Goal: Task Accomplishment & Management: Use online tool/utility

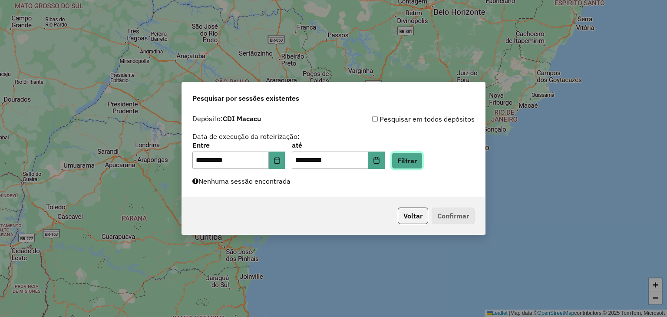
click at [423, 164] on button "Filtrar" at bounding box center [407, 160] width 31 height 17
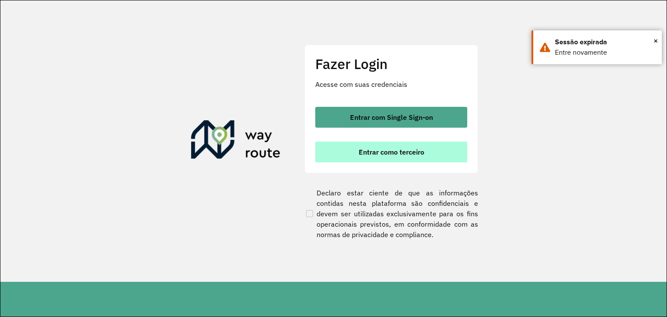
click at [359, 152] on span "Entrar como terceiro" at bounding box center [392, 152] width 66 height 7
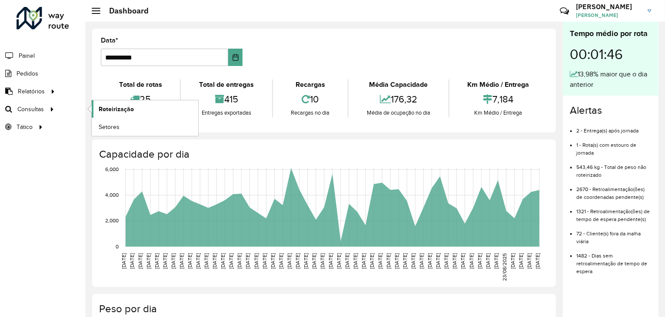
click at [111, 108] on span "Roteirização" at bounding box center [116, 109] width 35 height 9
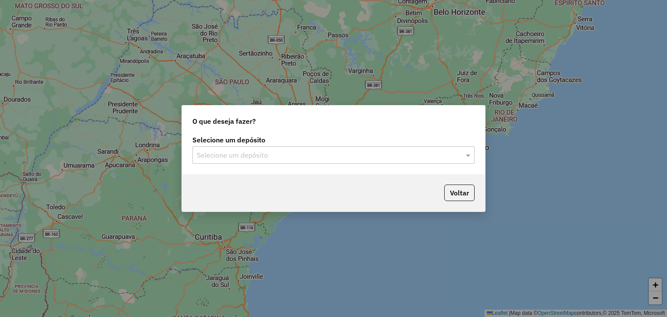
click at [349, 143] on label "Selecione um depósito" at bounding box center [333, 140] width 282 height 10
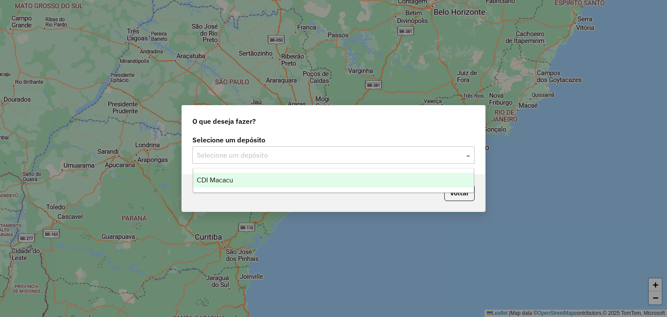
click at [346, 150] on input "text" at bounding box center [325, 155] width 256 height 10
click at [294, 183] on div "CDI Macacu" at bounding box center [333, 180] width 281 height 15
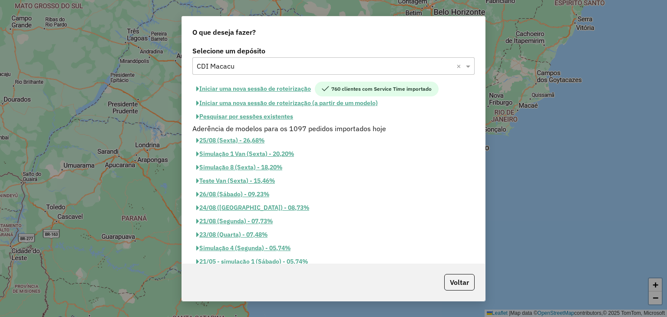
click at [262, 113] on button "Pesquisar por sessões existentes" at bounding box center [244, 116] width 105 height 13
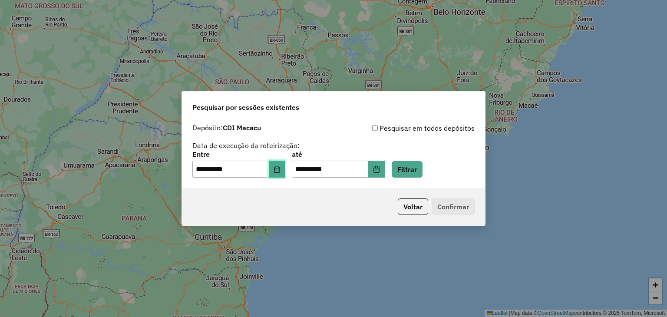
click at [285, 173] on button "Choose Date" at bounding box center [277, 169] width 17 height 17
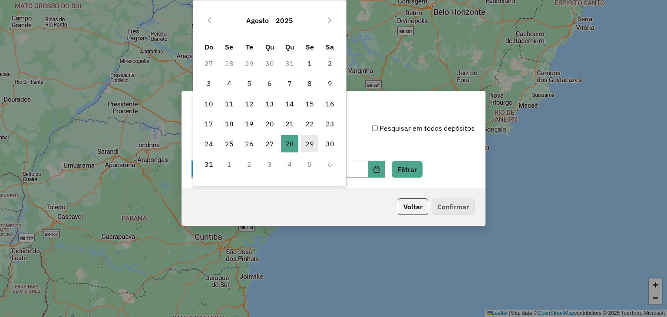
click at [303, 145] on span "29" at bounding box center [309, 143] width 17 height 17
type input "**********"
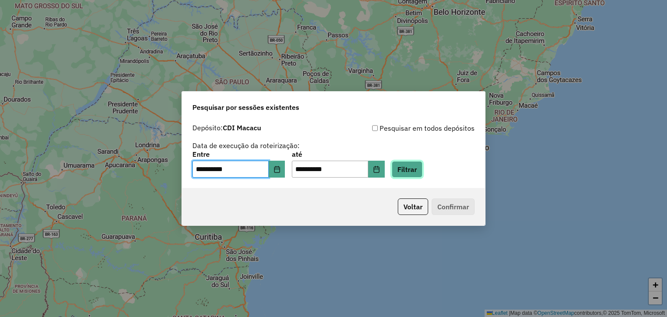
click at [421, 169] on button "Filtrar" at bounding box center [407, 169] width 31 height 17
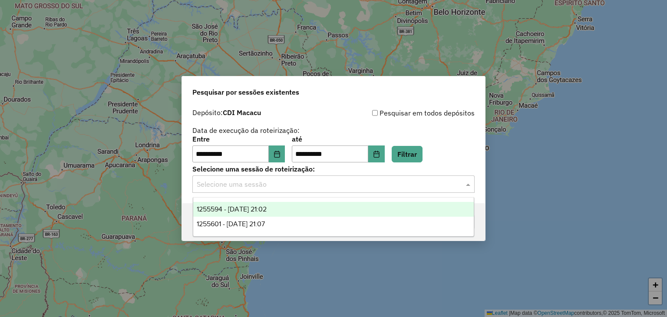
click at [376, 185] on input "text" at bounding box center [325, 184] width 256 height 10
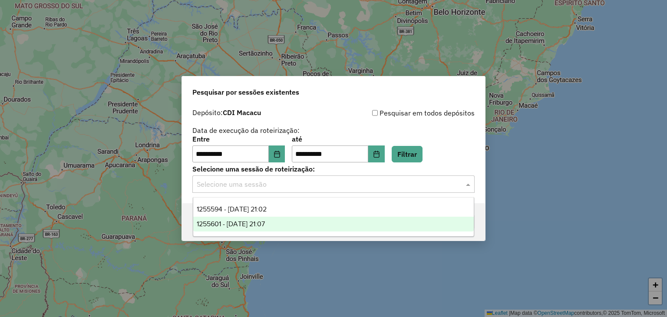
click at [338, 219] on div "1255601 - 29/08/2025 21:07" at bounding box center [333, 224] width 281 height 15
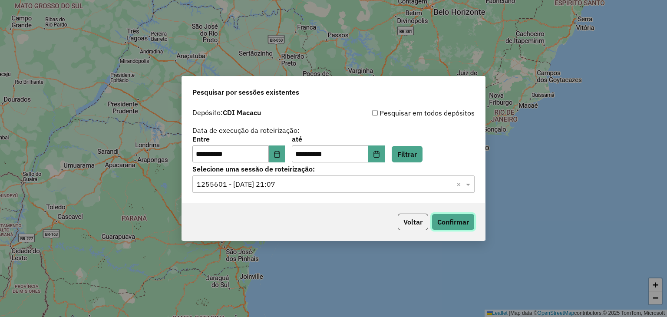
click at [446, 221] on button "Confirmar" at bounding box center [453, 222] width 43 height 17
click at [459, 220] on button "Confirmar" at bounding box center [453, 222] width 43 height 17
click at [341, 183] on input "text" at bounding box center [325, 184] width 256 height 10
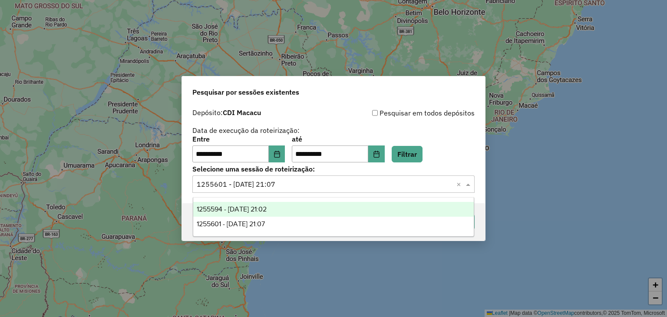
click at [319, 205] on div "1255594 - 29/08/2025 21:02" at bounding box center [333, 209] width 281 height 15
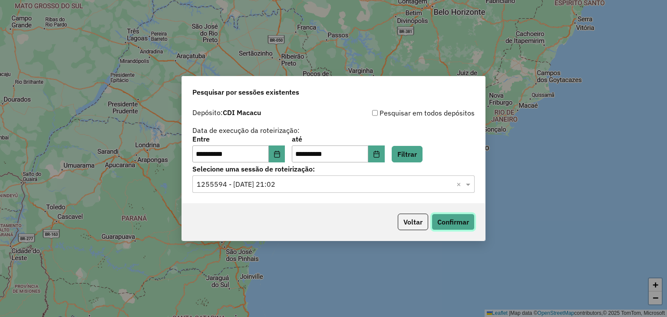
click at [439, 223] on button "Confirmar" at bounding box center [453, 222] width 43 height 17
drag, startPoint x: 295, startPoint y: 181, endPoint x: 295, endPoint y: 186, distance: 5.2
click at [295, 181] on input "text" at bounding box center [325, 184] width 256 height 10
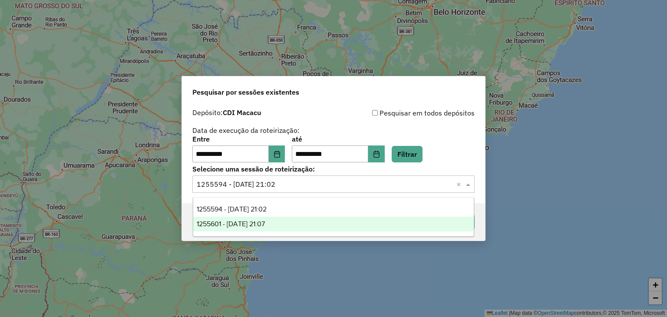
click at [301, 225] on div "1255601 - 29/08/2025 21:07" at bounding box center [333, 224] width 281 height 15
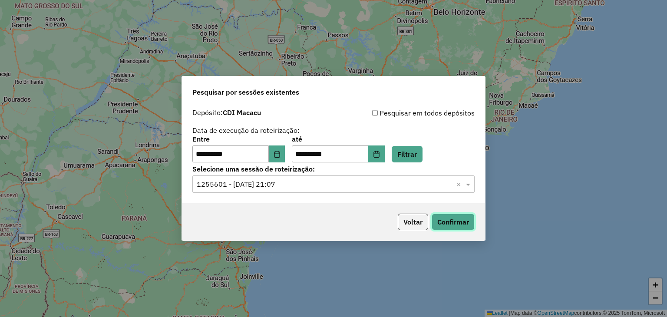
click at [449, 222] on button "Confirmar" at bounding box center [453, 222] width 43 height 17
click at [465, 223] on button "Confirmar" at bounding box center [453, 222] width 43 height 17
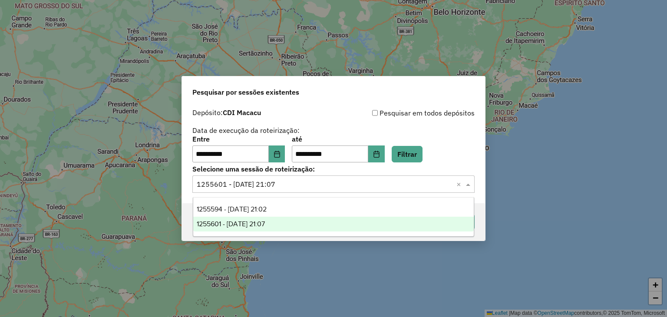
click at [302, 190] on div "Selecione uma sessão × 1255601 - 29/08/2025 21:07 ×" at bounding box center [333, 184] width 282 height 17
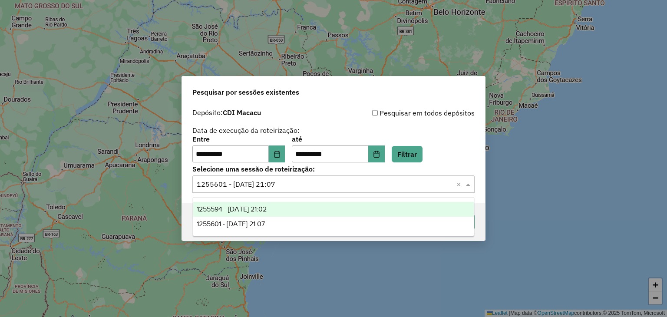
click at [307, 208] on div "1255594 - 29/08/2025 21:02" at bounding box center [333, 209] width 281 height 15
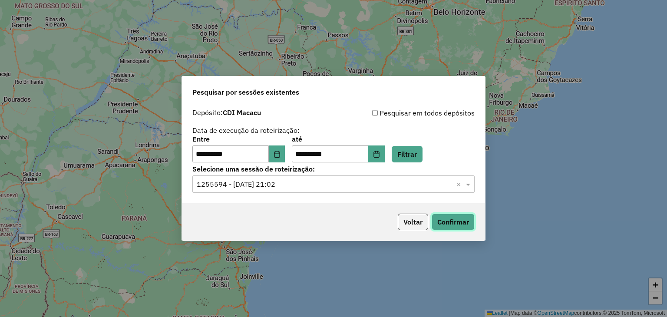
click at [450, 222] on button "Confirmar" at bounding box center [453, 222] width 43 height 17
click at [454, 217] on button "Confirmar" at bounding box center [453, 222] width 43 height 17
click at [667, 82] on div "**********" at bounding box center [333, 158] width 667 height 317
click at [421, 152] on button "Filtrar" at bounding box center [407, 154] width 31 height 17
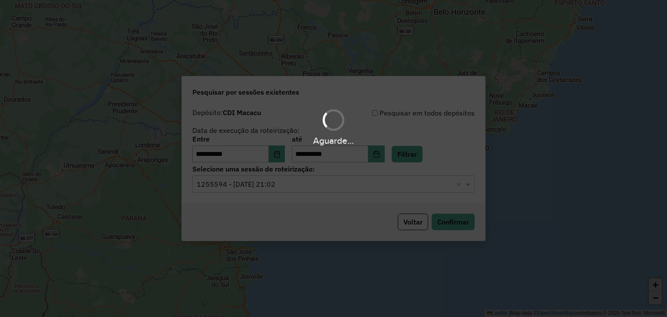
click at [274, 176] on div "Aguarde..." at bounding box center [333, 158] width 667 height 317
click at [281, 186] on input "text" at bounding box center [325, 184] width 256 height 10
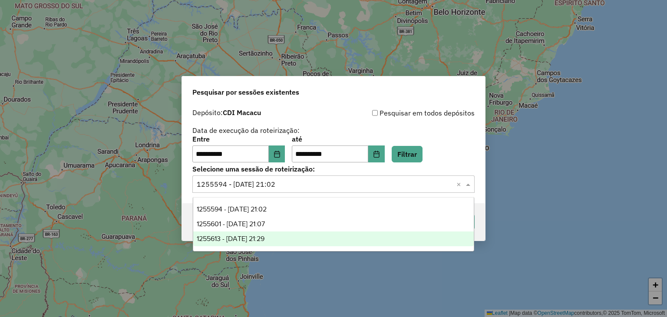
click at [303, 239] on div "1255613 - 29/08/2025 21:29" at bounding box center [333, 239] width 281 height 15
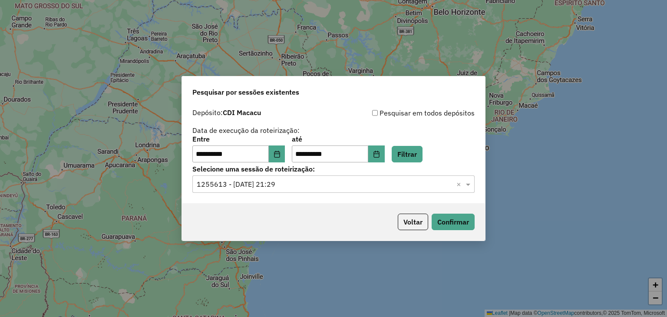
drag, startPoint x: 486, startPoint y: 226, endPoint x: 478, endPoint y: 227, distance: 8.3
click at [484, 227] on div "**********" at bounding box center [333, 158] width 667 height 317
click at [453, 222] on button "Confirmar" at bounding box center [453, 222] width 43 height 17
click at [461, 225] on button "Confirmar" at bounding box center [453, 222] width 43 height 17
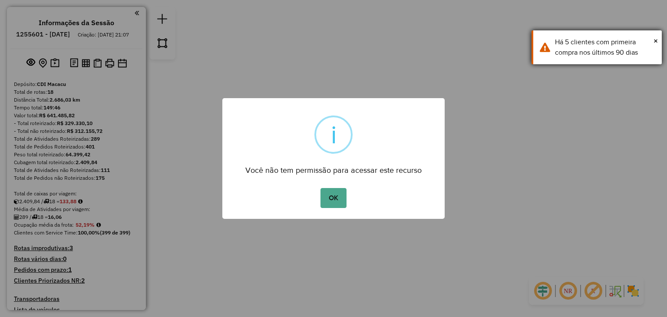
click at [645, 43] on div "Há 5 clientes com primeira compra nos últimos 90 dias" at bounding box center [605, 47] width 100 height 21
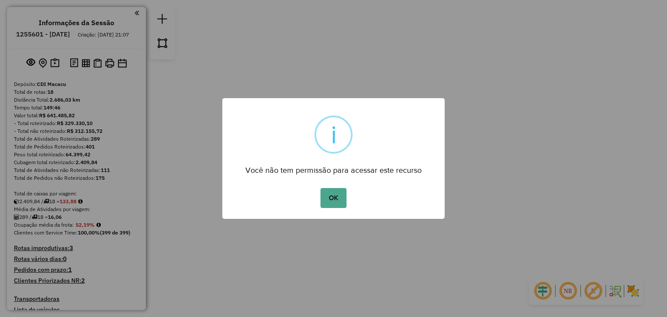
click at [655, 38] on div "× i Você não tem permissão para acessar este recurso OK No Cancel" at bounding box center [333, 158] width 667 height 317
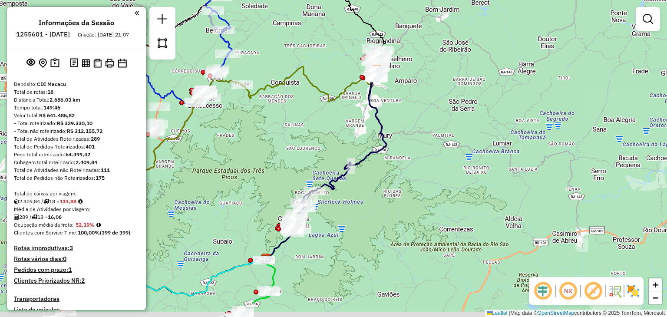
drag, startPoint x: 289, startPoint y: 195, endPoint x: 372, endPoint y: 45, distance: 171.5
click at [372, 45] on div "Janela de atendimento Grade de atendimento Capacidade Transportadoras Veículos …" at bounding box center [333, 158] width 667 height 317
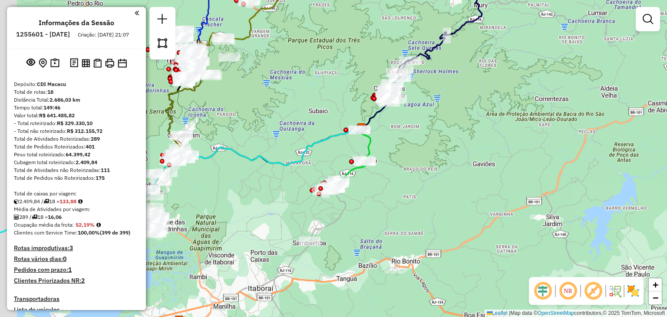
drag, startPoint x: 292, startPoint y: 148, endPoint x: 443, endPoint y: 70, distance: 169.8
click at [443, 70] on div "Janela de atendimento Grade de atendimento Capacidade Transportadoras Veículos …" at bounding box center [333, 158] width 667 height 317
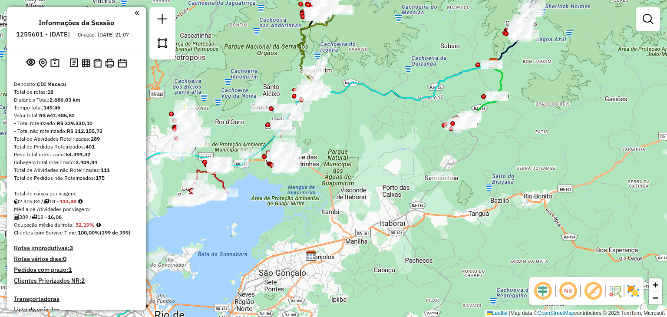
drag, startPoint x: 392, startPoint y: 87, endPoint x: 447, endPoint y: 86, distance: 55.2
click at [447, 86] on icon at bounding box center [283, 205] width 421 height 282
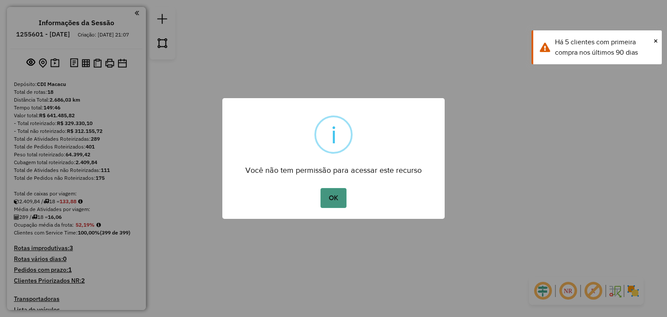
click at [335, 196] on button "OK" at bounding box center [334, 198] width 26 height 20
click at [337, 204] on button "OK" at bounding box center [334, 198] width 26 height 20
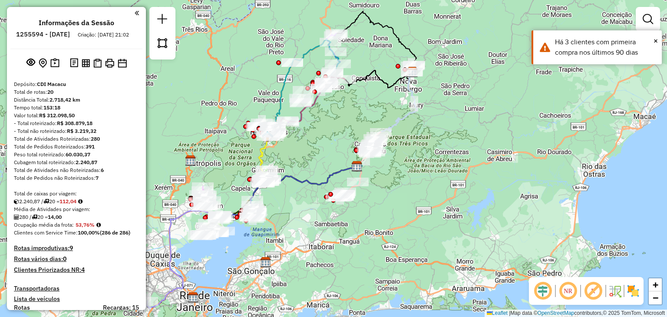
drag, startPoint x: 316, startPoint y: 199, endPoint x: 370, endPoint y: 275, distance: 93.5
click at [341, 205] on div at bounding box center [340, 197] width 8 height 16
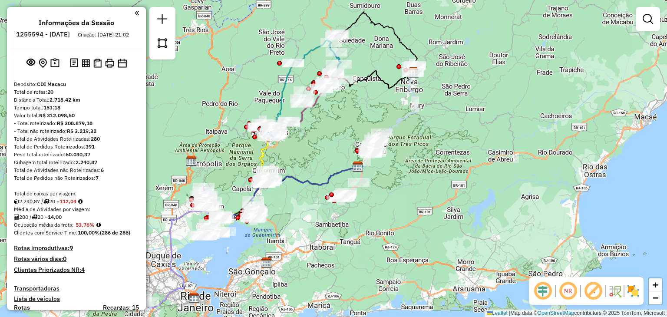
click at [667, 122] on div "Janela de atendimento Grade de atendimento Capacidade Transportadoras Veículos …" at bounding box center [333, 158] width 667 height 317
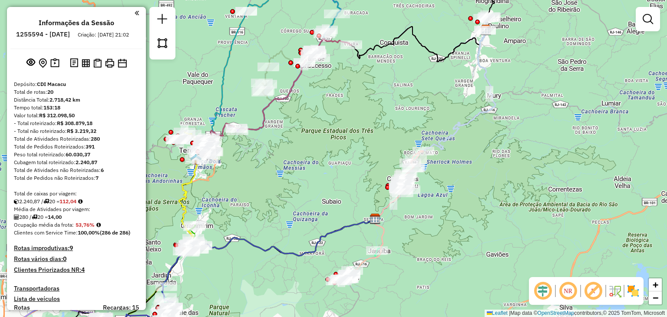
click at [343, 119] on div "Janela de atendimento Grade de atendimento Capacidade Transportadoras Veículos …" at bounding box center [333, 158] width 667 height 317
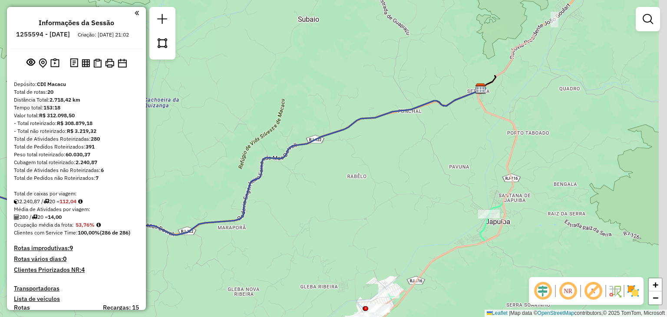
drag, startPoint x: 504, startPoint y: 239, endPoint x: 476, endPoint y: 296, distance: 63.5
click at [474, 301] on div "Janela de atendimento Grade de atendimento Capacidade Transportadoras Veículos …" at bounding box center [333, 158] width 667 height 317
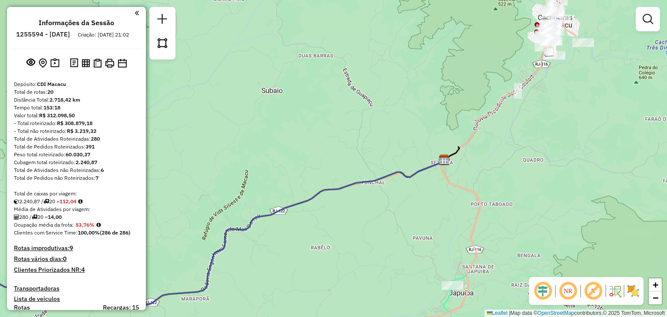
drag, startPoint x: 566, startPoint y: 171, endPoint x: 478, endPoint y: 196, distance: 91.4
click at [462, 249] on div "Janela de atendimento Grade de atendimento Capacidade Transportadoras Veículos …" at bounding box center [333, 158] width 667 height 317
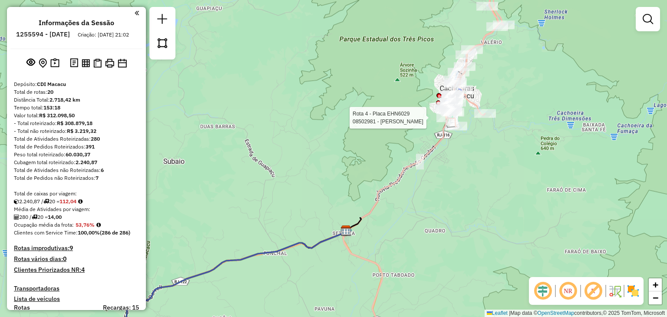
select select "**********"
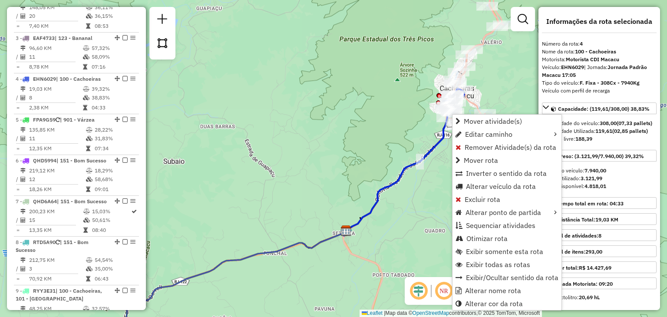
scroll to position [488, 0]
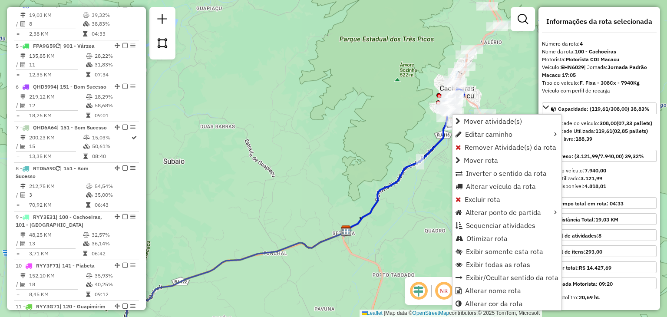
drag, startPoint x: 466, startPoint y: 115, endPoint x: 499, endPoint y: 77, distance: 49.6
click at [498, 78] on hb-router-mapa "Mover atividade(s) Editar caminho Remover Atividade(s) da rota Mover rota Inver…" at bounding box center [333, 158] width 667 height 317
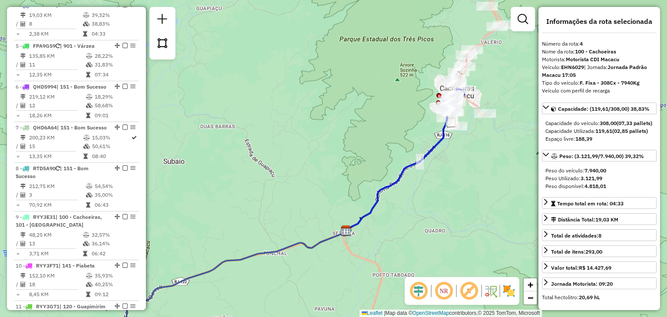
click at [500, 76] on div "Janela de atendimento Grade de atendimento Capacidade Transportadoras Veículos …" at bounding box center [333, 158] width 667 height 317
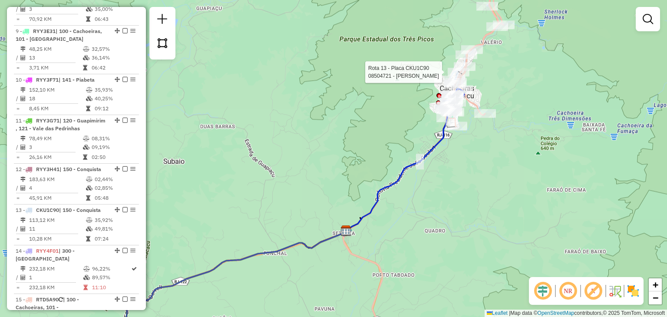
select select "**********"
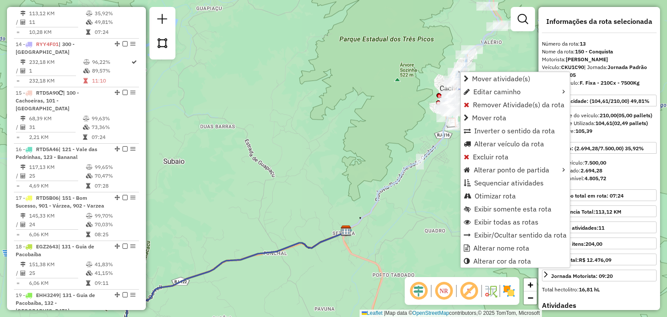
scroll to position [901, 0]
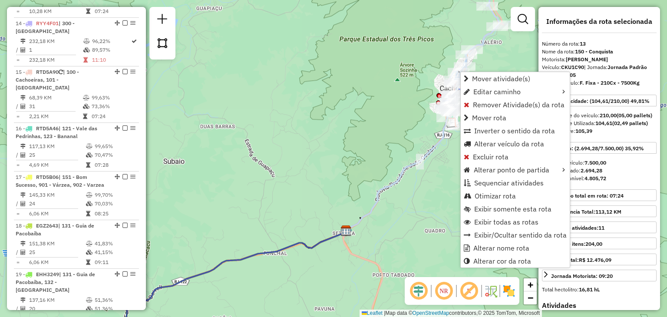
click at [406, 81] on div "Rota 13 - Placa CKU1C90 08504729 - JULIO CEZAR TABANELA Rota 15 - Placa RTD5A90…" at bounding box center [333, 158] width 667 height 317
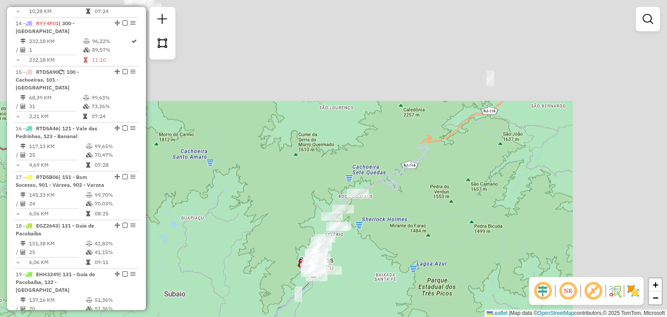
drag, startPoint x: 520, startPoint y: 83, endPoint x: 393, endPoint y: 258, distance: 217.1
click at [393, 258] on div "Janela de atendimento Grade de atendimento Capacidade Transportadoras Veículos …" at bounding box center [333, 158] width 667 height 317
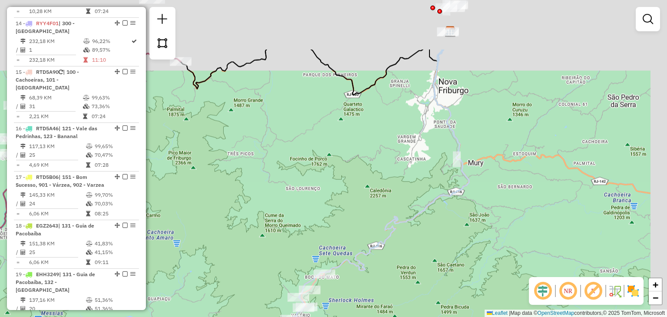
drag, startPoint x: 430, startPoint y: 202, endPoint x: 384, endPoint y: 299, distance: 107.5
click at [384, 299] on div "Janela de atendimento Grade de atendimento Capacidade Transportadoras Veículos …" at bounding box center [333, 158] width 667 height 317
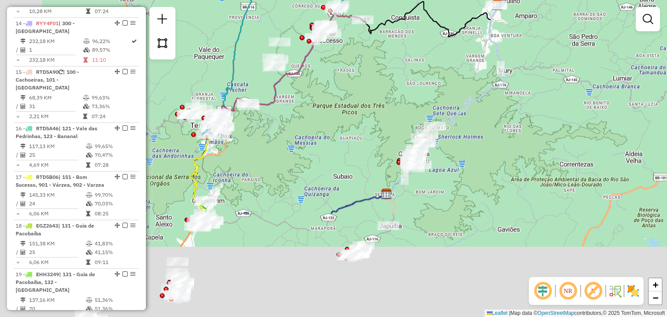
drag, startPoint x: 262, startPoint y: 228, endPoint x: 449, endPoint y: 67, distance: 246.4
click at [449, 67] on div "Janela de atendimento Grade de atendimento Capacidade Transportadoras Veículos …" at bounding box center [333, 158] width 667 height 317
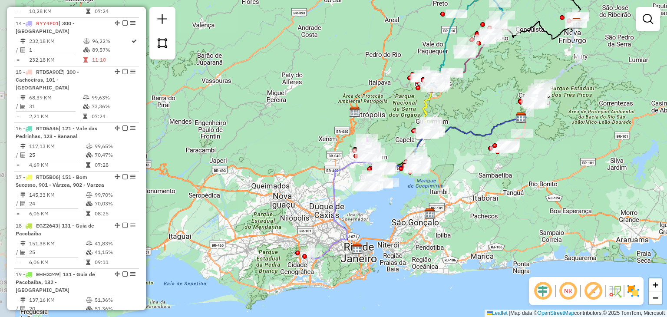
drag, startPoint x: 327, startPoint y: 214, endPoint x: 460, endPoint y: 164, distance: 141.8
click at [460, 164] on div "Janela de atendimento Grade de atendimento Capacidade Transportadoras Veículos …" at bounding box center [333, 158] width 667 height 317
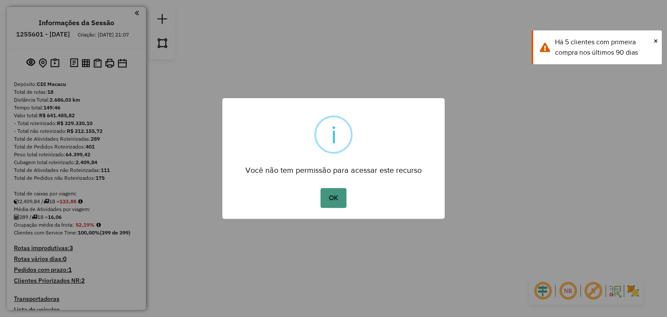
click at [327, 197] on button "OK" at bounding box center [334, 198] width 26 height 20
click at [336, 201] on button "OK" at bounding box center [334, 198] width 26 height 20
click at [667, 139] on div "× i Você não tem permissão para acessar este recurso OK No Cancel" at bounding box center [333, 158] width 667 height 317
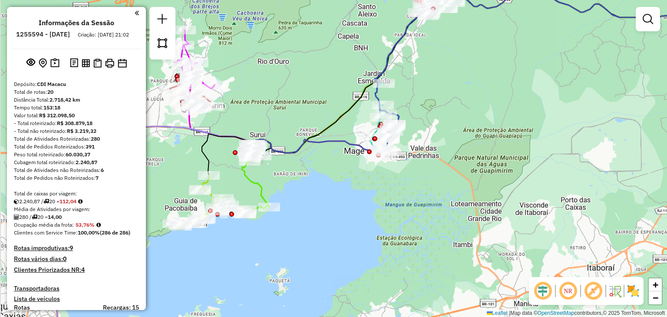
drag, startPoint x: 271, startPoint y: 162, endPoint x: 286, endPoint y: 172, distance: 17.4
click at [286, 172] on div "Janela de atendimento Grade de atendimento Capacidade Transportadoras Veículos …" at bounding box center [333, 158] width 667 height 317
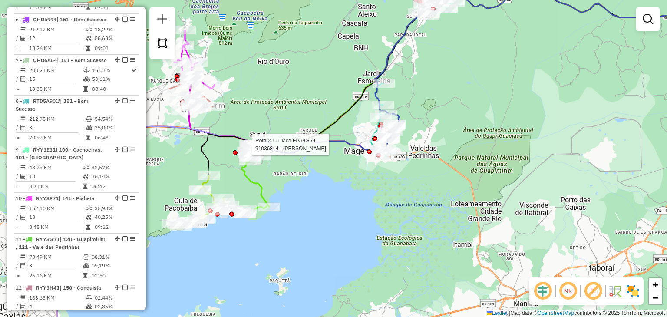
select select "**********"
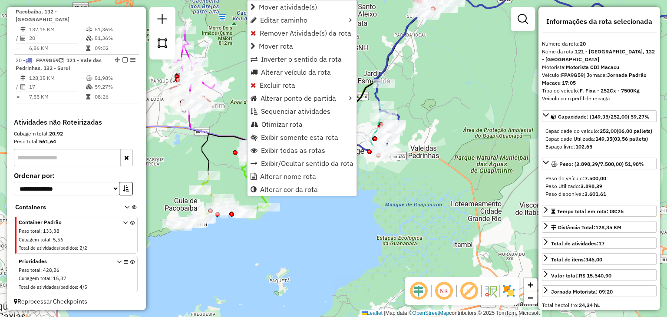
scroll to position [1189, 0]
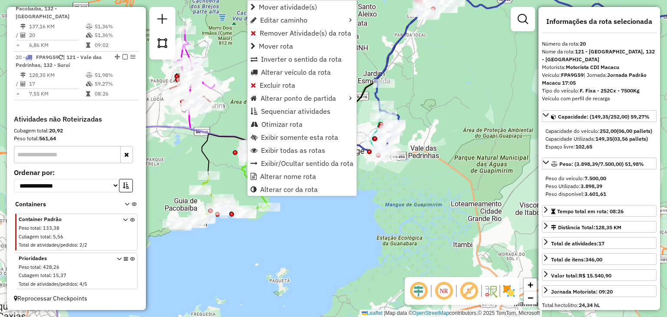
click at [235, 108] on div "Janela de atendimento Grade de atendimento Capacidade Transportadoras Veículos …" at bounding box center [333, 158] width 667 height 317
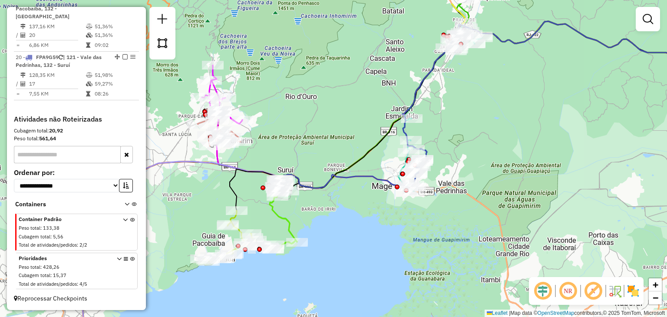
drag, startPoint x: 321, startPoint y: 109, endPoint x: 339, endPoint y: 133, distance: 29.8
click at [339, 133] on div "Janela de atendimento Grade de atendimento Capacidade Transportadoras Veículos …" at bounding box center [333, 158] width 667 height 317
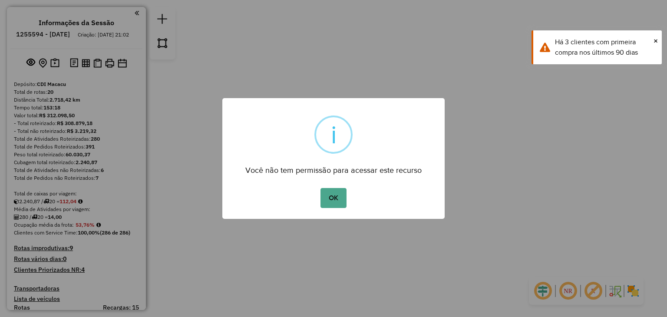
click at [334, 208] on div "OK No Cancel" at bounding box center [333, 198] width 222 height 24
click at [330, 200] on button "OK" at bounding box center [334, 198] width 26 height 20
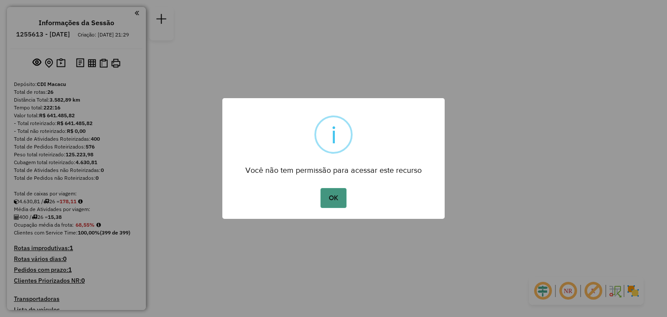
click at [325, 201] on button "OK" at bounding box center [334, 198] width 26 height 20
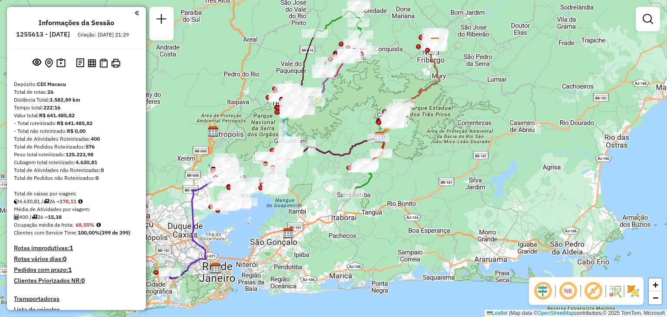
drag, startPoint x: 247, startPoint y: 252, endPoint x: 363, endPoint y: 202, distance: 126.7
click at [294, 228] on img at bounding box center [288, 233] width 11 height 11
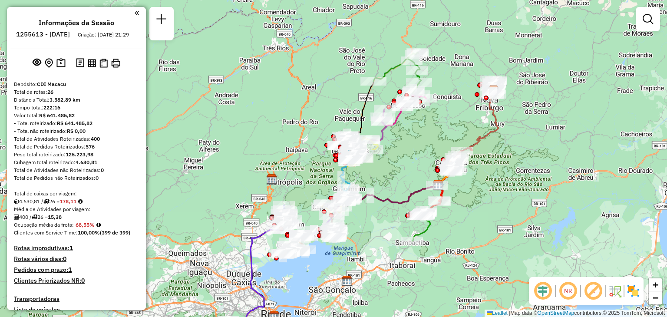
drag, startPoint x: 534, startPoint y: 67, endPoint x: 520, endPoint y: 144, distance: 78.2
click at [520, 144] on div "Janela de atendimento Grade de atendimento Capacidade Transportadoras Veículos …" at bounding box center [333, 158] width 667 height 317
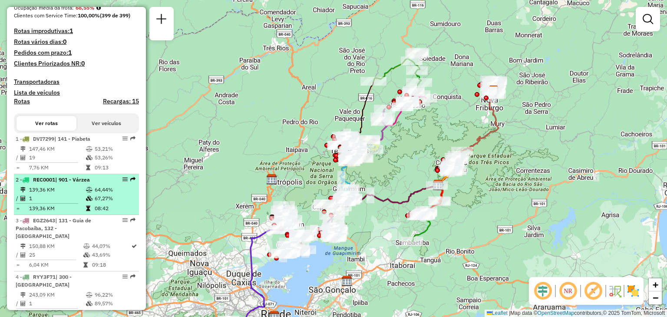
scroll to position [304, 0]
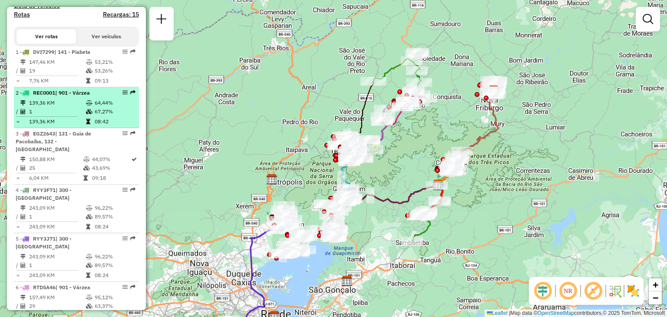
drag, startPoint x: 125, startPoint y: 102, endPoint x: 120, endPoint y: 101, distance: 4.9
select select "**********"
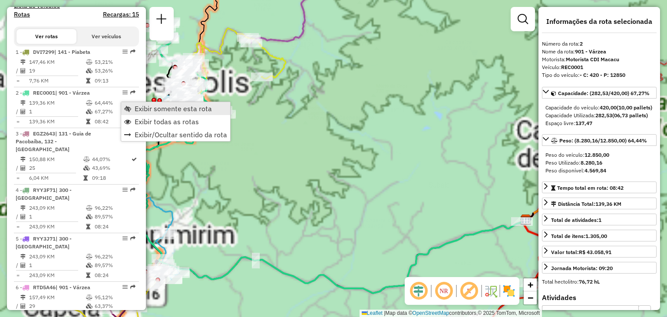
click at [134, 108] on link "Exibir somente esta rota" at bounding box center [175, 108] width 109 height 13
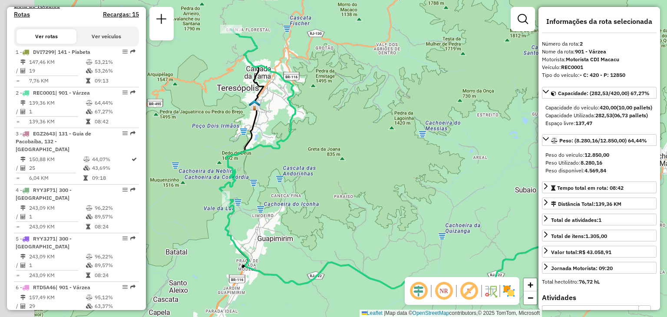
drag, startPoint x: 287, startPoint y: 182, endPoint x: 351, endPoint y: 188, distance: 64.5
click at [351, 188] on div "Janela de atendimento Grade de atendimento Capacidade Transportadoras Veículos …" at bounding box center [333, 158] width 667 height 317
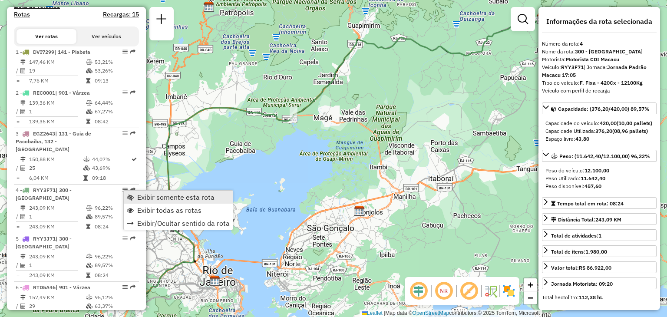
click at [135, 195] on link "Exibir somente esta rota" at bounding box center [178, 197] width 109 height 13
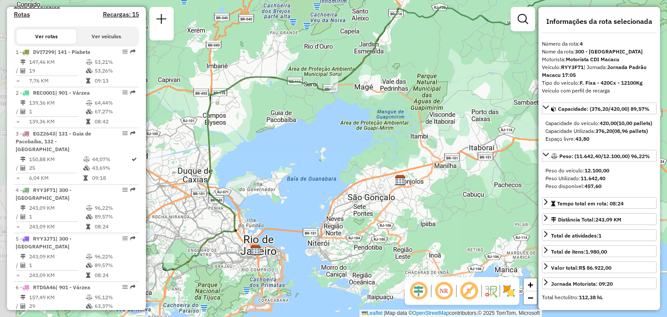
drag, startPoint x: 231, startPoint y: 225, endPoint x: 292, endPoint y: 169, distance: 82.7
click at [292, 169] on div "Janela de atendimento Grade de atendimento Capacidade Transportadoras Veículos …" at bounding box center [333, 158] width 667 height 317
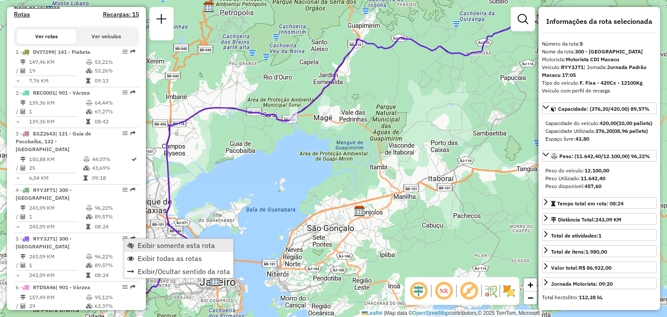
click at [145, 242] on span "Exibir somente esta rota" at bounding box center [176, 245] width 77 height 7
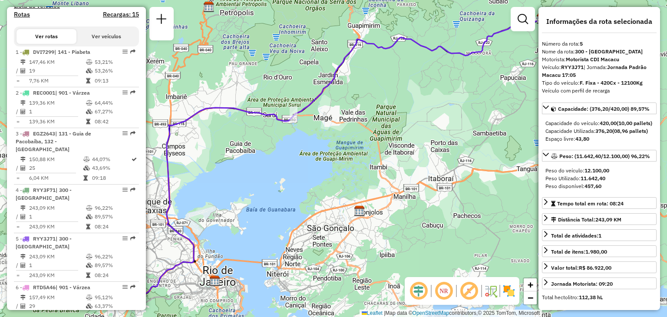
drag, startPoint x: 212, startPoint y: 233, endPoint x: 282, endPoint y: 214, distance: 72.4
click at [282, 214] on div "Janela de atendimento Grade de atendimento Capacidade Transportadoras Veículos …" at bounding box center [333, 158] width 667 height 317
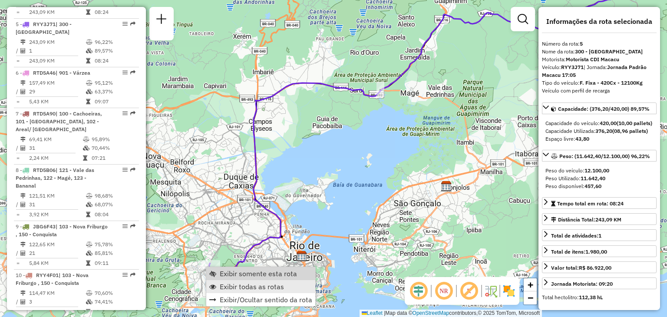
scroll to position [530, 0]
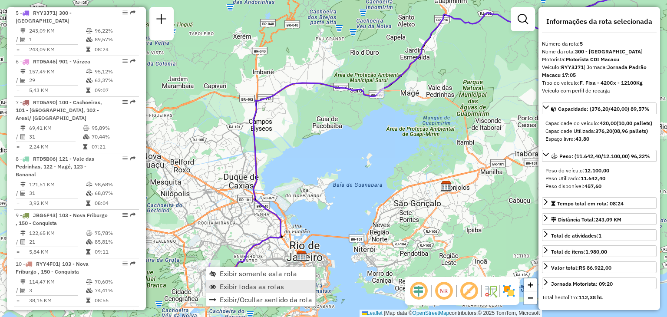
click at [237, 285] on span "Exibir todas as rotas" at bounding box center [252, 286] width 64 height 7
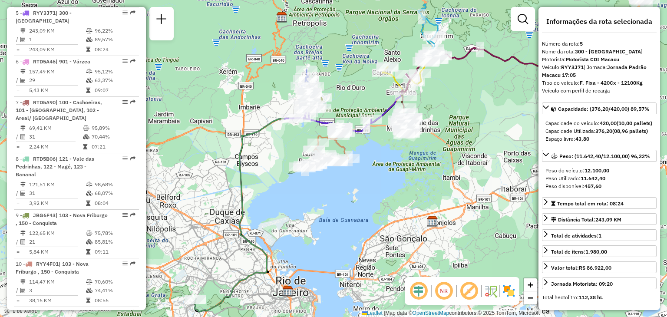
drag, startPoint x: 424, startPoint y: 127, endPoint x: 408, endPoint y: 167, distance: 42.8
click at [412, 162] on div "Janela de atendimento Grade de atendimento Capacidade Transportadoras Veículos …" at bounding box center [333, 158] width 667 height 317
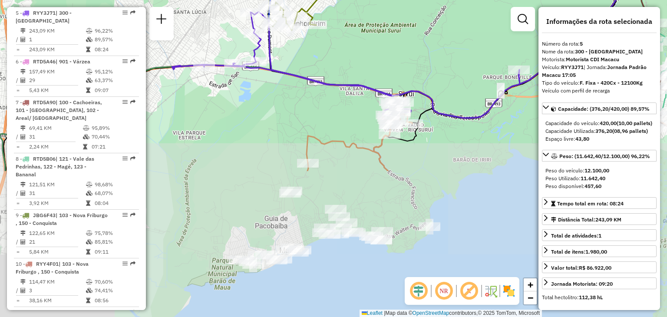
drag, startPoint x: 469, startPoint y: 199, endPoint x: 427, endPoint y: 66, distance: 139.6
click at [427, 66] on div "Janela de atendimento Grade de atendimento Capacidade Transportadoras Veículos …" at bounding box center [333, 158] width 667 height 317
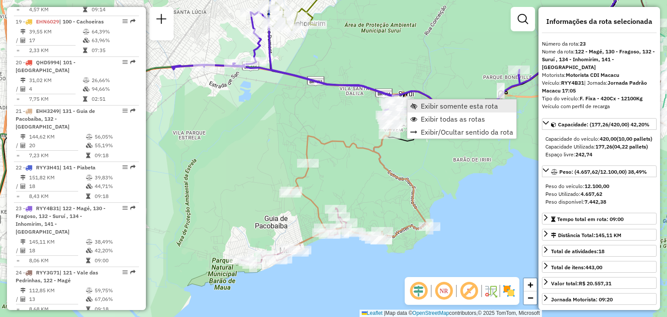
scroll to position [1286, 0]
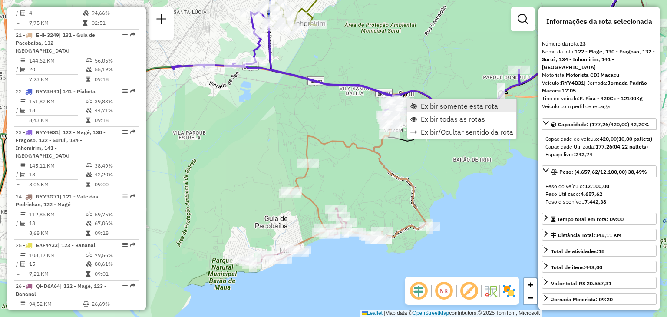
click at [425, 107] on span "Exibir somente esta rota" at bounding box center [459, 106] width 77 height 7
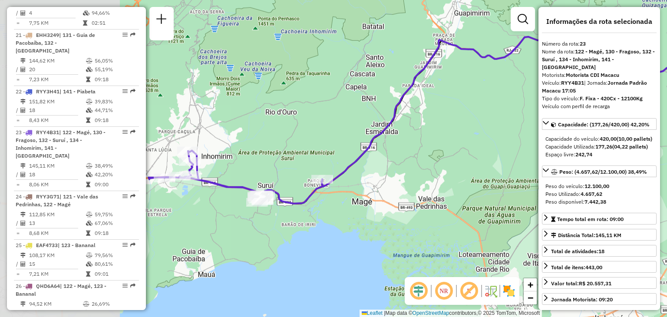
drag, startPoint x: 367, startPoint y: 157, endPoint x: 516, endPoint y: 96, distance: 160.8
click at [516, 96] on div "Janela de atendimento Grade de atendimento Capacidade Transportadoras Veículos …" at bounding box center [333, 158] width 667 height 317
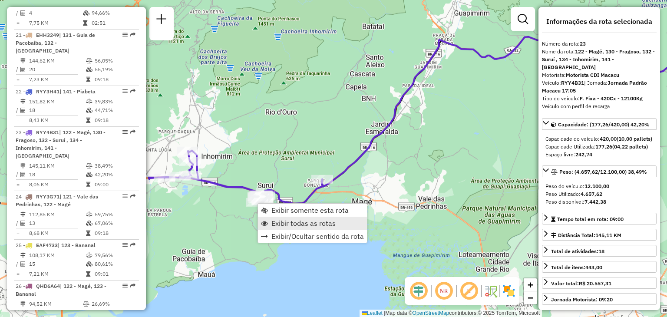
click at [276, 227] on span "Exibir todas as rotas" at bounding box center [304, 223] width 64 height 7
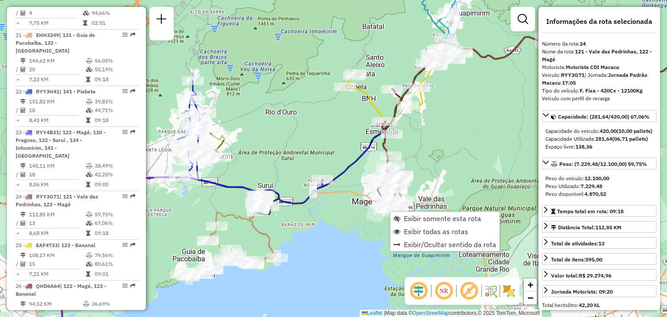
click at [486, 75] on div "Rota 17 - Placa FPA9G59 91037938 - LANCHONETE Janela de atendimento Grade de at…" at bounding box center [333, 158] width 667 height 317
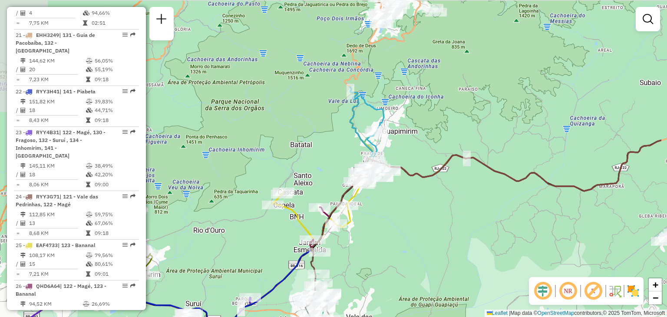
drag, startPoint x: 486, startPoint y: 75, endPoint x: 414, endPoint y: 193, distance: 138.4
click at [414, 193] on div "Janela de atendimento Grade de atendimento Capacidade Transportadoras Veículos …" at bounding box center [333, 158] width 667 height 317
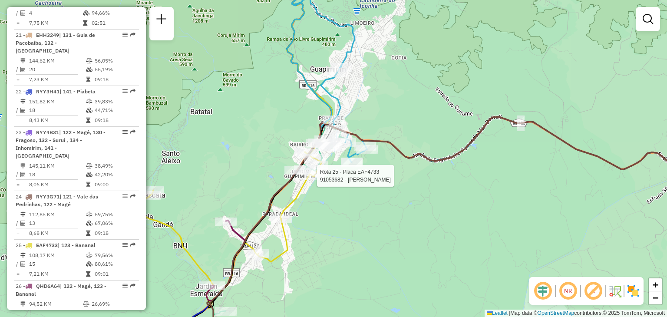
select select "**********"
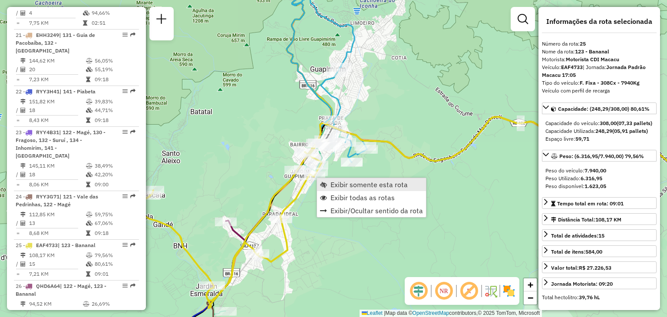
click at [328, 185] on link "Exibir somente esta rota" at bounding box center [371, 184] width 109 height 13
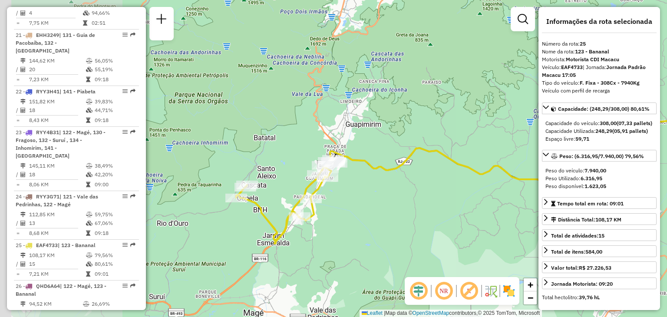
drag, startPoint x: 280, startPoint y: 239, endPoint x: 406, endPoint y: 253, distance: 127.2
click at [416, 254] on div "Janela de atendimento Grade de atendimento Capacidade Transportadoras Veículos …" at bounding box center [333, 158] width 667 height 317
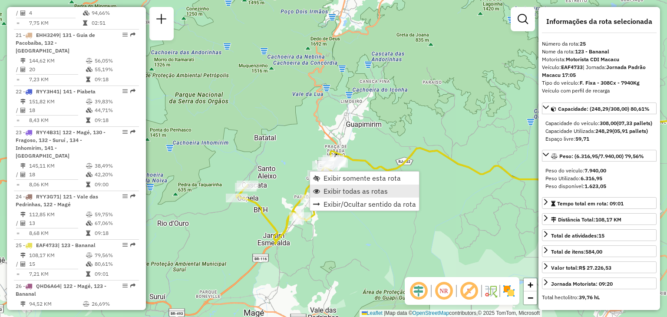
click at [339, 190] on span "Exibir todas as rotas" at bounding box center [356, 191] width 64 height 7
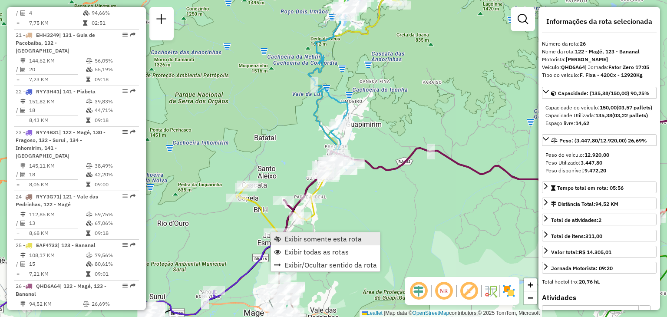
click at [299, 238] on span "Exibir somente esta rota" at bounding box center [323, 238] width 77 height 7
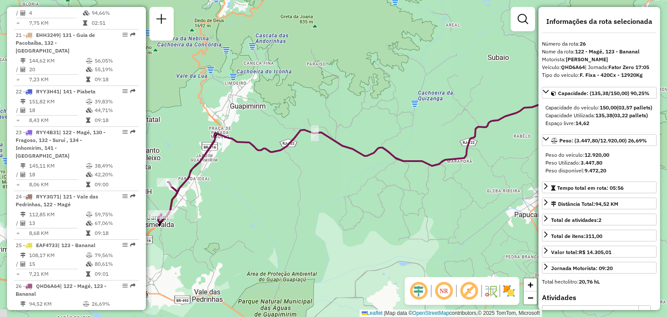
drag, startPoint x: 248, startPoint y: 248, endPoint x: 416, endPoint y: 239, distance: 168.0
click at [416, 239] on div "Janela de atendimento Grade de atendimento Capacidade Transportadoras Veículos …" at bounding box center [333, 158] width 667 height 317
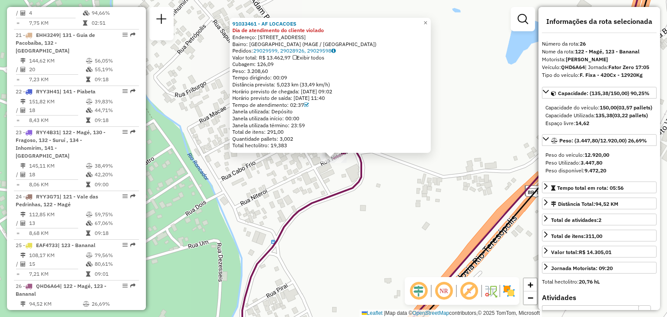
click at [356, 205] on div "91033461 - AF LOCACOES Dia de atendimento do cliente violado Endereço: [STREET_…" at bounding box center [333, 158] width 667 height 317
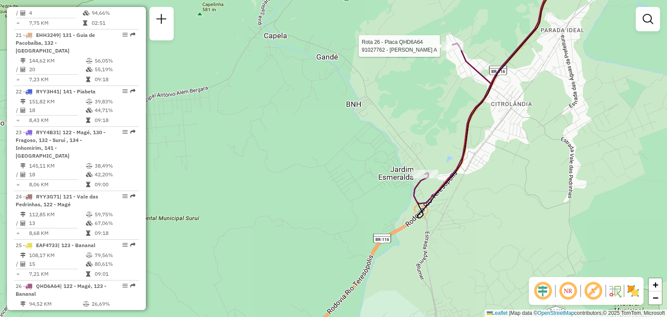
select select "**********"
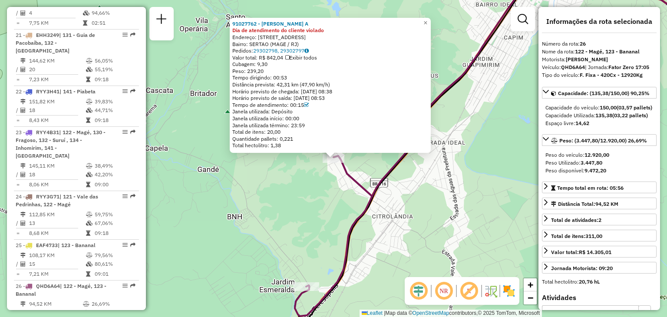
click at [366, 228] on div "91027762 - VANDERLEI DA SILVA A Dia de atendimento do cliente violado Endereço:…" at bounding box center [333, 158] width 667 height 317
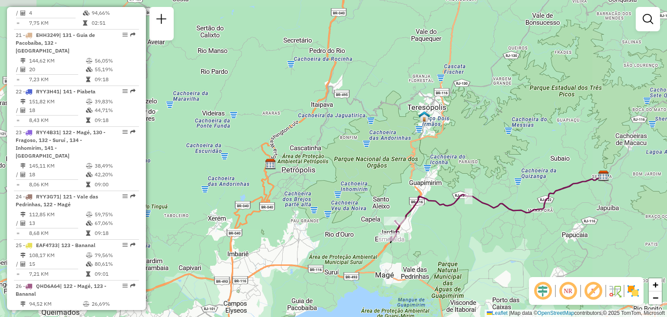
drag, startPoint x: 492, startPoint y: 258, endPoint x: 427, endPoint y: 231, distance: 69.7
click at [459, 238] on div "Janela de atendimento Grade de atendimento Capacidade Transportadoras Veículos …" at bounding box center [333, 158] width 667 height 317
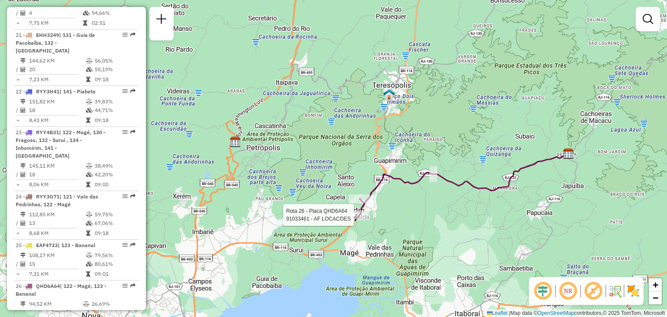
select select "**********"
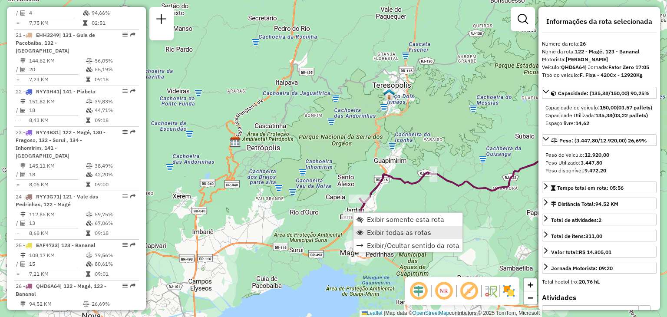
click at [374, 236] on span "Exibir todas as rotas" at bounding box center [399, 232] width 64 height 7
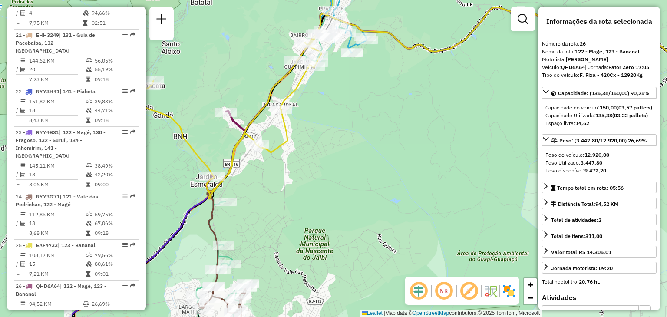
drag, startPoint x: 363, startPoint y: 138, endPoint x: 386, endPoint y: 173, distance: 42.2
click at [385, 172] on div "Janela de atendimento Grade de atendimento Capacidade Transportadoras Veículos …" at bounding box center [333, 158] width 667 height 317
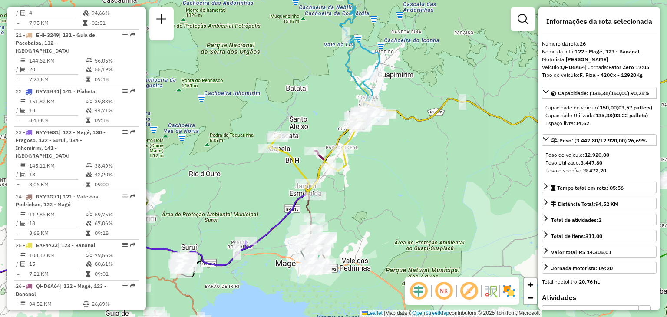
drag, startPoint x: 408, startPoint y: 163, endPoint x: 400, endPoint y: 183, distance: 21.5
click at [400, 183] on div "Janela de atendimento Grade de atendimento Capacidade Transportadoras Veículos …" at bounding box center [333, 158] width 667 height 317
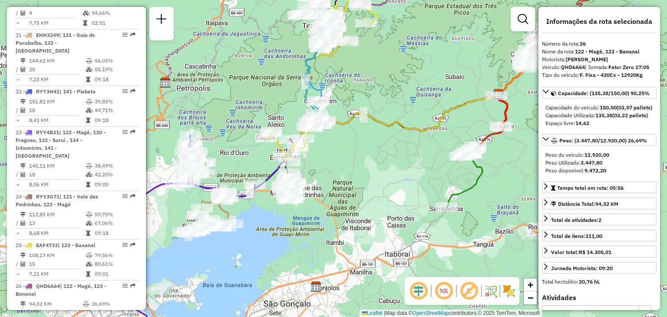
drag, startPoint x: 435, startPoint y: 199, endPoint x: 375, endPoint y: 184, distance: 61.6
click at [375, 184] on div "Janela de atendimento Grade de atendimento Capacidade Transportadoras Veículos …" at bounding box center [333, 158] width 667 height 317
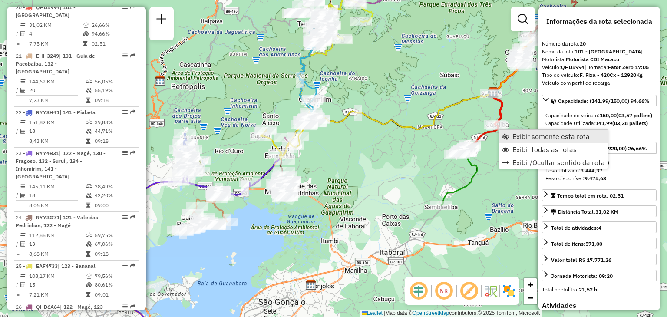
scroll to position [1251, 0]
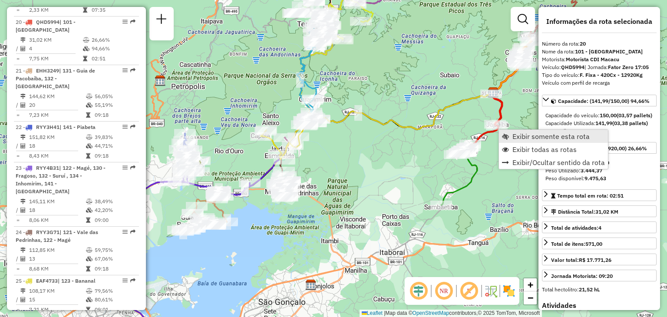
click at [515, 138] on span "Exibir somente esta rota" at bounding box center [551, 136] width 77 height 7
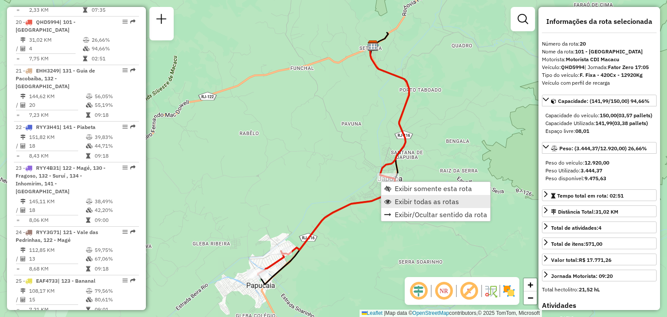
click at [404, 202] on span "Exibir todas as rotas" at bounding box center [427, 201] width 64 height 7
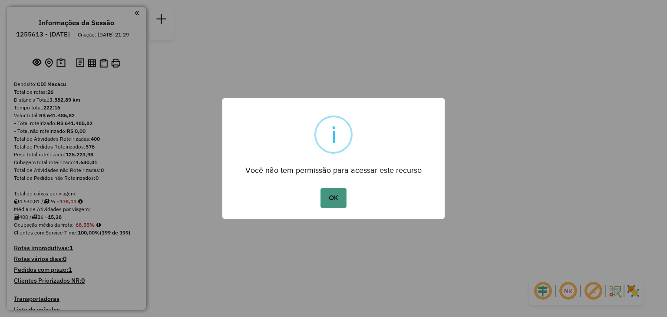
click at [344, 198] on button "OK" at bounding box center [334, 198] width 26 height 20
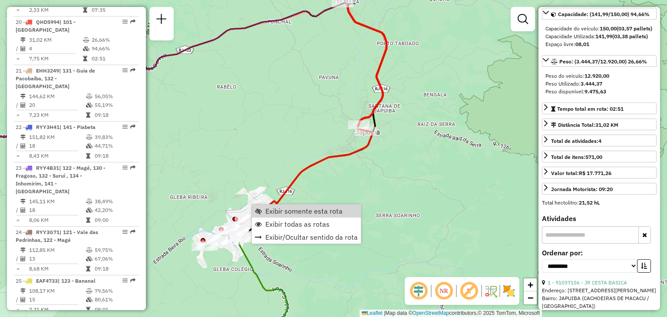
scroll to position [130, 0]
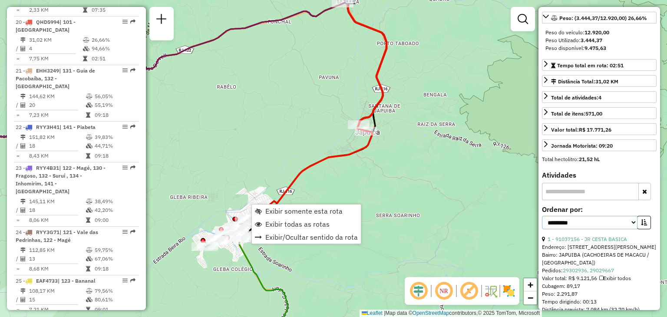
click at [626, 229] on select "**********" at bounding box center [590, 222] width 96 height 13
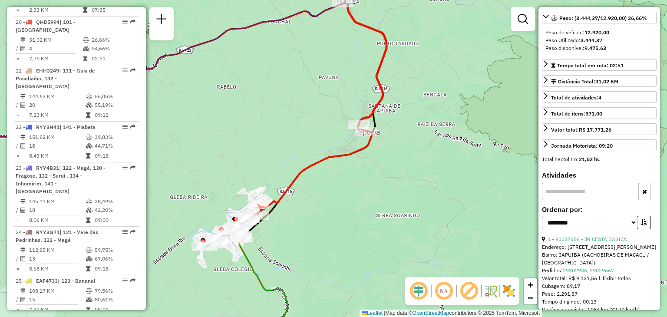
select select "*********"
click at [542, 229] on select "**********" at bounding box center [590, 222] width 96 height 13
click at [642, 225] on icon "button" at bounding box center [644, 222] width 6 height 6
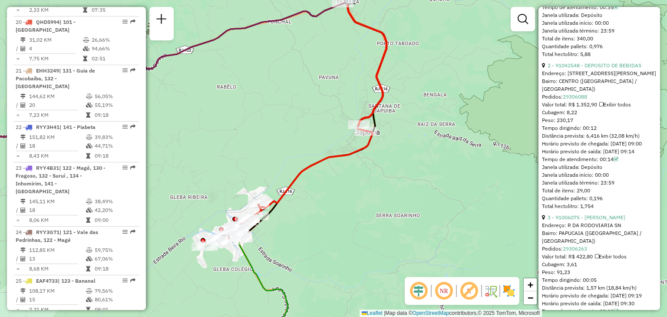
scroll to position [698, 0]
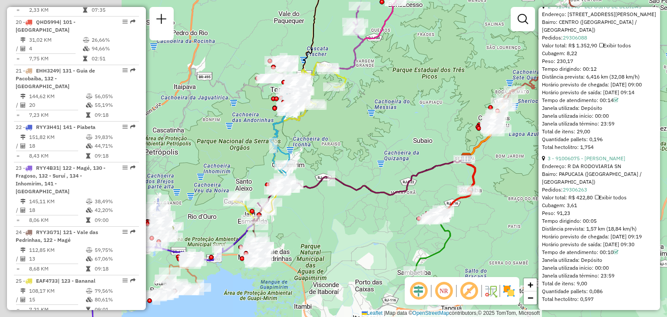
drag, startPoint x: 241, startPoint y: 230, endPoint x: 388, endPoint y: 219, distance: 148.1
click at [388, 219] on div "Janela de atendimento Grade de atendimento Capacidade Transportadoras Veículos …" at bounding box center [333, 158] width 667 height 317
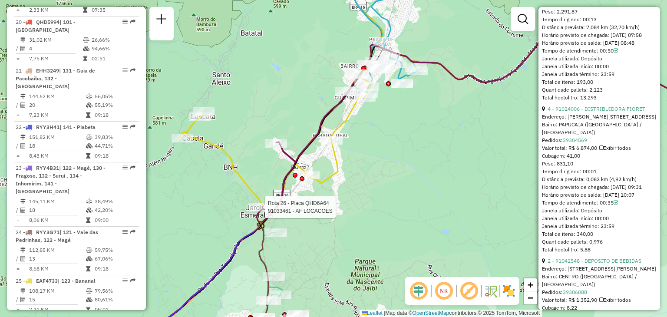
scroll to position [1286, 0]
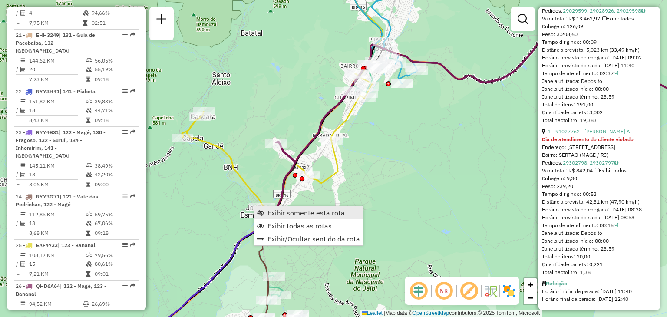
click at [270, 207] on link "Exibir somente esta rota" at bounding box center [308, 212] width 109 height 13
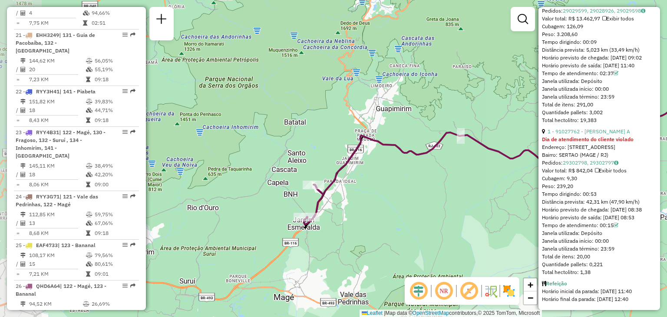
drag, startPoint x: 233, startPoint y: 232, endPoint x: 422, endPoint y: 231, distance: 188.5
click at [422, 231] on div "Janela de atendimento Grade de atendimento Capacidade Transportadoras Veículos …" at bounding box center [333, 158] width 667 height 317
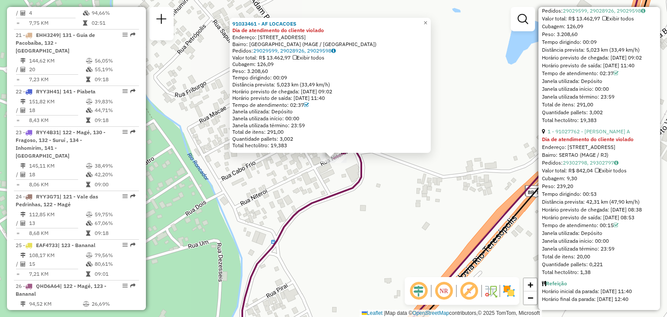
click at [371, 231] on div "91033461 - AF LOCACOES Dia de atendimento do cliente violado Endereço: [STREET_…" at bounding box center [333, 158] width 667 height 317
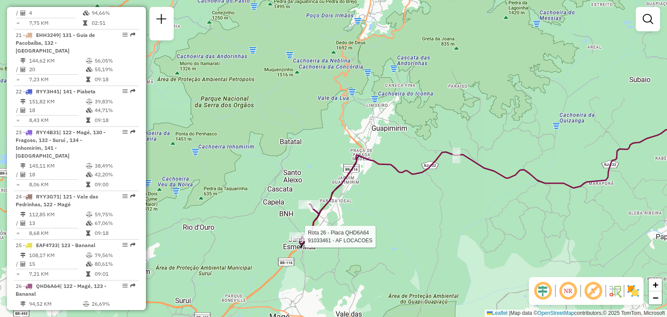
select select "*********"
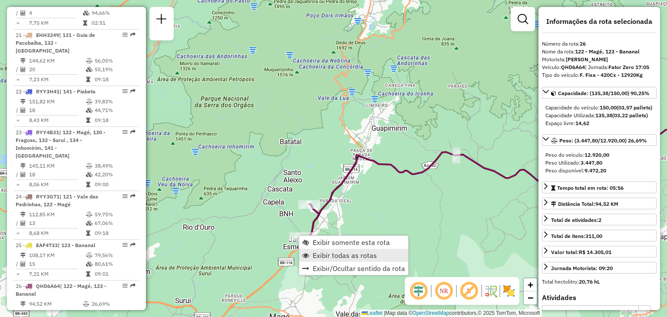
click at [335, 257] on span "Exibir todas as rotas" at bounding box center [345, 255] width 64 height 7
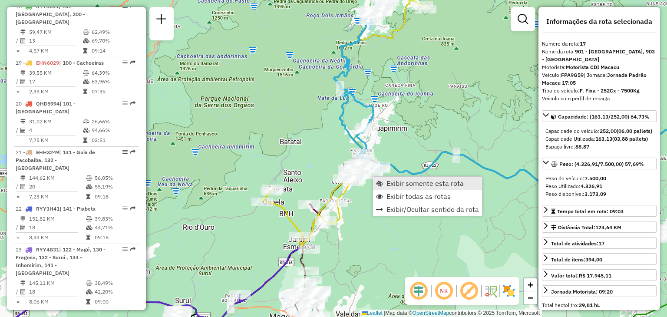
scroll to position [1105, 0]
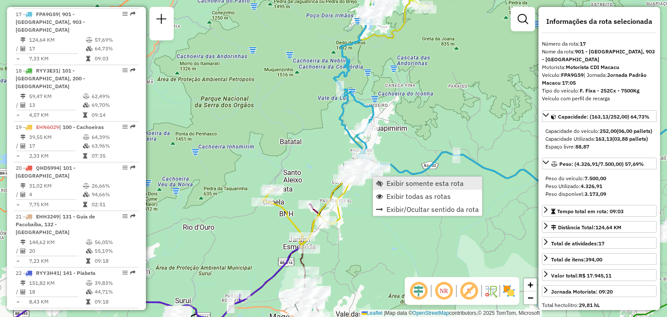
click at [388, 183] on span "Exibir somente esta rota" at bounding box center [425, 183] width 77 height 7
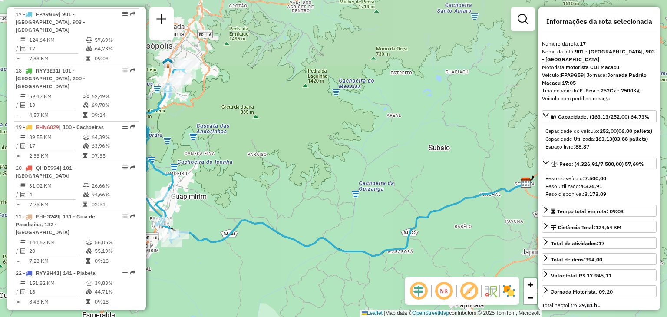
drag, startPoint x: 218, startPoint y: 127, endPoint x: 335, endPoint y: 183, distance: 129.8
click at [334, 183] on div "Janela de atendimento Grade de atendimento Capacidade Transportadoras Veículos …" at bounding box center [333, 158] width 667 height 317
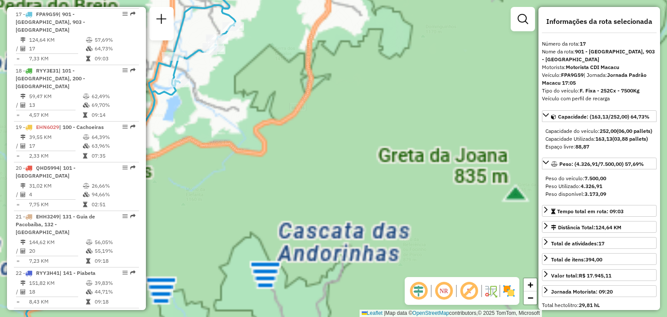
drag, startPoint x: 335, startPoint y: 186, endPoint x: 381, endPoint y: 259, distance: 86.2
click at [381, 259] on div "Janela de atendimento Grade de atendimento Capacidade Transportadoras Veículos …" at bounding box center [333, 158] width 667 height 317
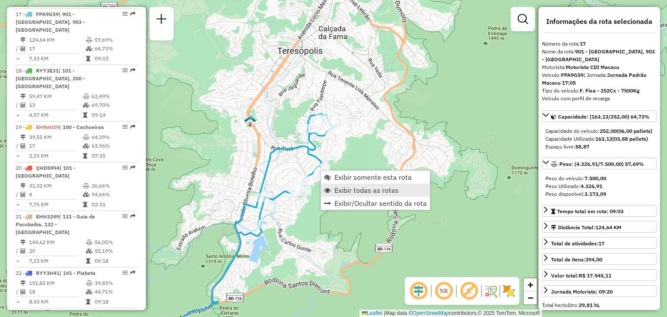
click at [347, 189] on span "Exibir todas as rotas" at bounding box center [367, 190] width 64 height 7
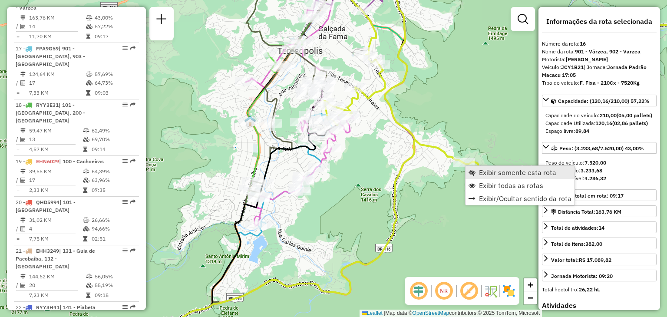
scroll to position [1056, 0]
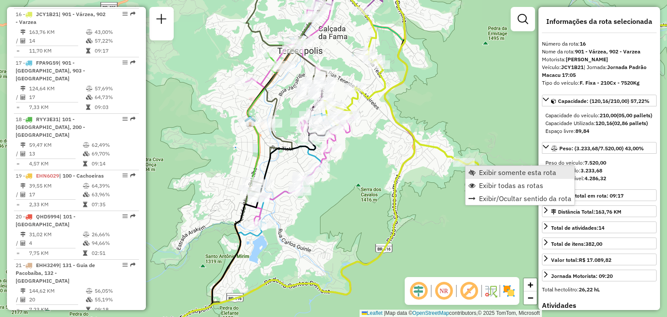
click at [473, 168] on link "Exibir somente esta rota" at bounding box center [520, 172] width 109 height 13
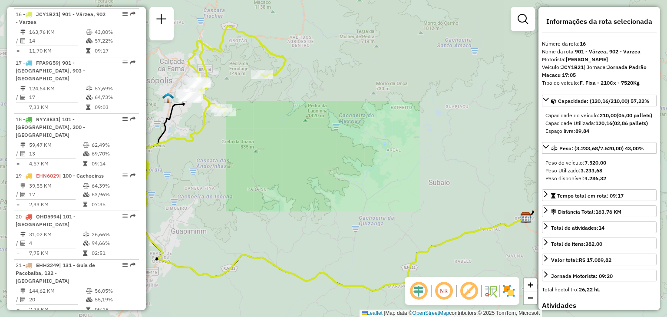
drag, startPoint x: 236, startPoint y: 138, endPoint x: 348, endPoint y: 218, distance: 136.7
click at [348, 218] on div "Janela de atendimento Grade de atendimento Capacidade Transportadoras Veículos …" at bounding box center [333, 158] width 667 height 317
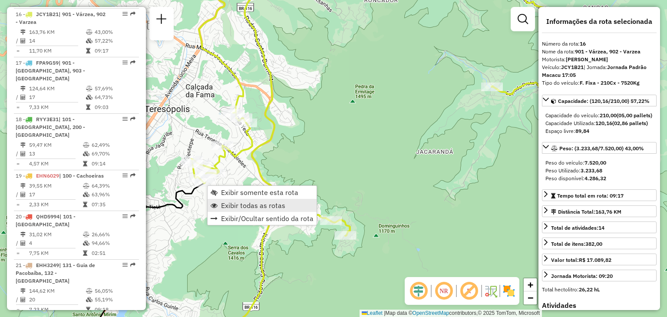
click at [221, 207] on link "Exibir todas as rotas" at bounding box center [262, 205] width 109 height 13
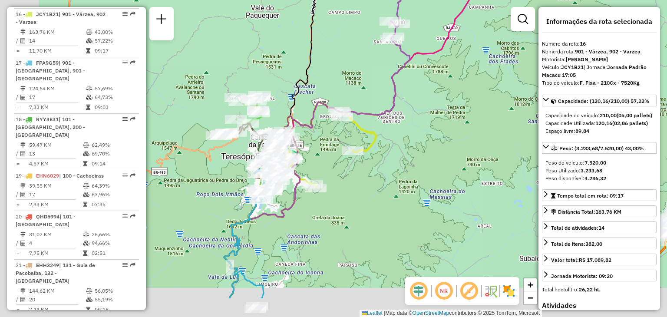
drag, startPoint x: 308, startPoint y: 255, endPoint x: 451, endPoint y: 138, distance: 184.3
click at [447, 141] on div "Janela de atendimento Grade de atendimento Capacidade Transportadoras Veículos …" at bounding box center [333, 158] width 667 height 317
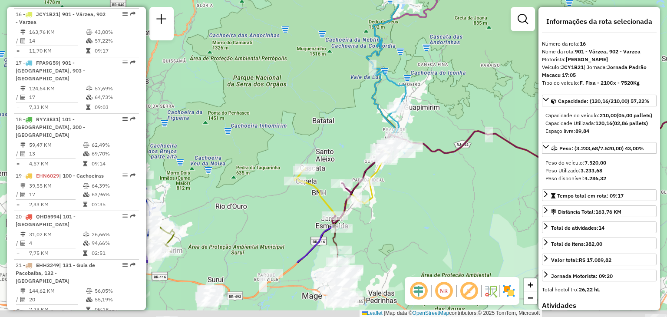
drag, startPoint x: 425, startPoint y: 165, endPoint x: 426, endPoint y: 74, distance: 91.2
click at [426, 74] on div "Janela de atendimento Grade de atendimento Capacidade Transportadoras Veículos …" at bounding box center [333, 158] width 667 height 317
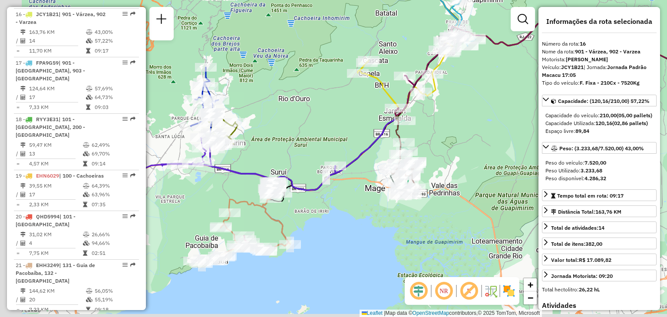
drag, startPoint x: 308, startPoint y: 166, endPoint x: 391, endPoint y: 108, distance: 100.4
click at [391, 108] on div "Janela de atendimento Grade de atendimento Capacidade Transportadoras Veículos …" at bounding box center [333, 158] width 667 height 317
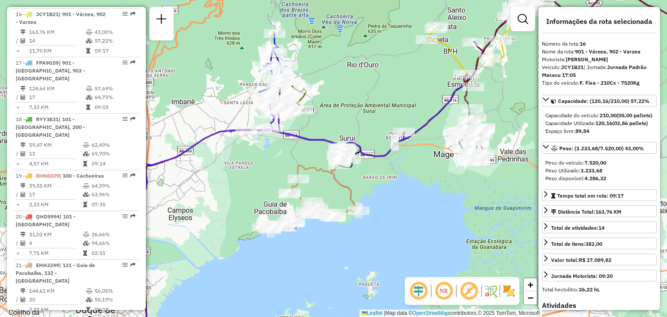
drag, startPoint x: 378, startPoint y: 79, endPoint x: 268, endPoint y: 230, distance: 186.6
click at [259, 234] on div "Janela de atendimento Grade de atendimento Capacidade Transportadoras Veículos …" at bounding box center [333, 158] width 667 height 317
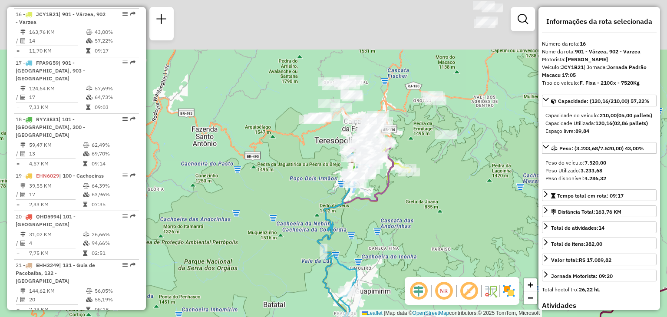
drag, startPoint x: 457, startPoint y: 112, endPoint x: 404, endPoint y: 261, distance: 157.6
click at [404, 260] on div "Janela de atendimento Grade de atendimento Capacidade Transportadoras Veículos …" at bounding box center [333, 158] width 667 height 317
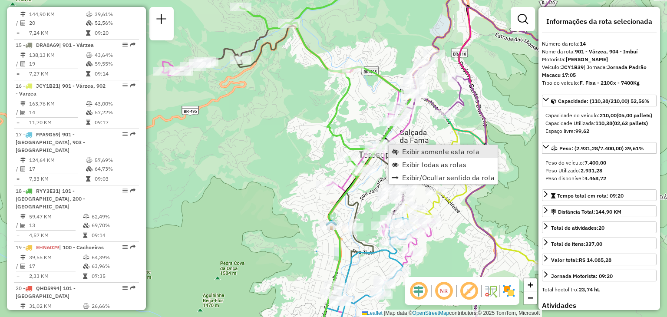
click at [403, 149] on span "Exibir somente esta rota" at bounding box center [440, 151] width 77 height 7
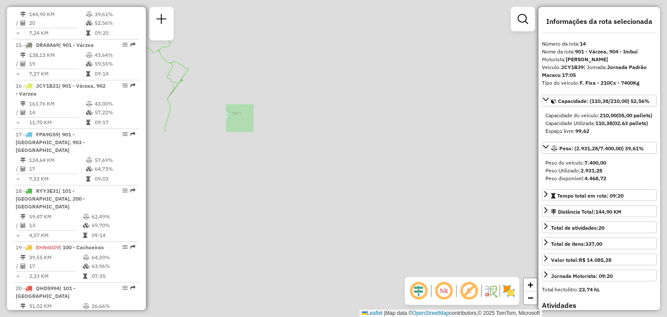
scroll to position [967, 0]
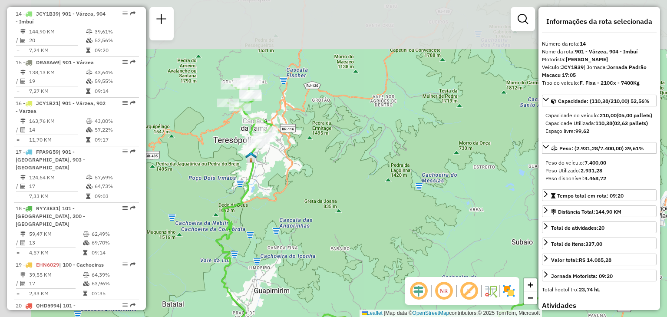
drag, startPoint x: 362, startPoint y: 213, endPoint x: 361, endPoint y: 193, distance: 20.4
click at [396, 238] on div "Janela de atendimento Grade de atendimento Capacidade Transportadoras Veículos …" at bounding box center [333, 158] width 667 height 317
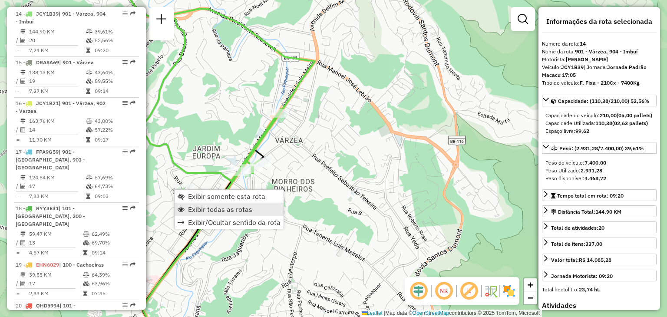
click at [213, 206] on span "Exibir todas as rotas" at bounding box center [220, 209] width 64 height 7
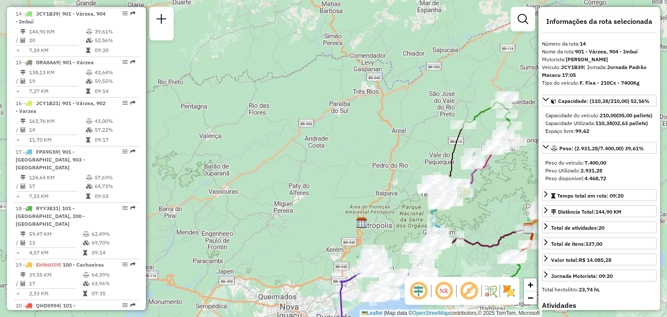
drag, startPoint x: 482, startPoint y: 200, endPoint x: 204, endPoint y: 197, distance: 278.1
click at [204, 197] on div "Janela de atendimento Grade de atendimento Capacidade Transportadoras Veículos …" at bounding box center [333, 158] width 667 height 317
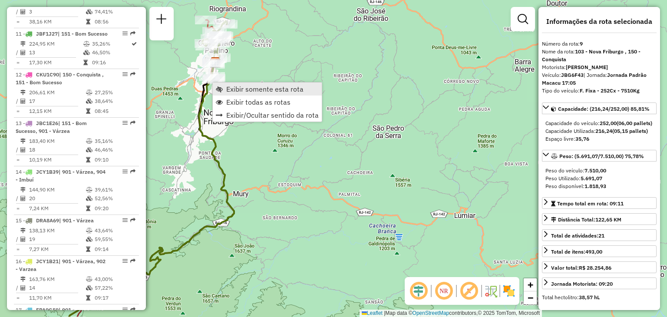
click at [233, 92] on span "Exibir somente esta rota" at bounding box center [264, 89] width 77 height 7
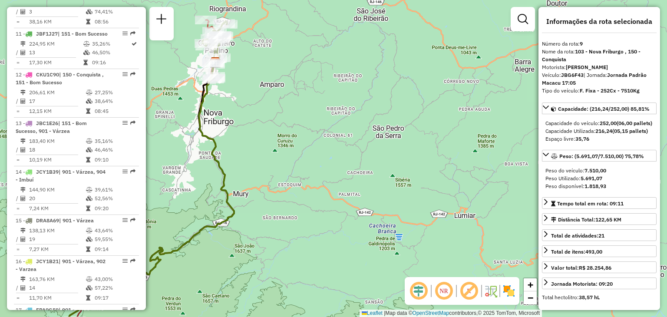
scroll to position [724, 0]
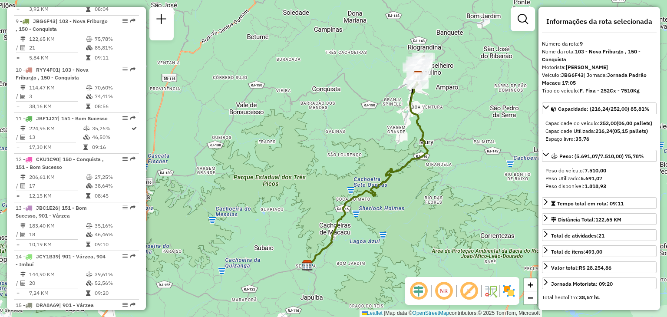
drag, startPoint x: 266, startPoint y: 174, endPoint x: 284, endPoint y: 174, distance: 17.8
click at [284, 174] on div "Janela de atendimento Grade de atendimento Capacidade Transportadoras Veículos …" at bounding box center [333, 158] width 667 height 317
drag, startPoint x: 384, startPoint y: 156, endPoint x: 376, endPoint y: 183, distance: 28.9
click at [376, 183] on div "Janela de atendimento Grade de atendimento Capacidade Transportadoras Veículos …" at bounding box center [333, 158] width 667 height 317
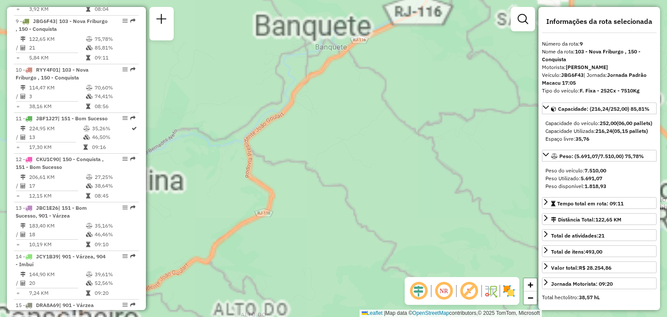
drag, startPoint x: 395, startPoint y: 205, endPoint x: 567, endPoint y: 39, distance: 239.3
click at [568, 37] on hb-router-mapa "Informações da Sessão 1255613 - [DATE] Criação: [DATE] 21:29 Depósito: CDI Maca…" at bounding box center [333, 158] width 667 height 317
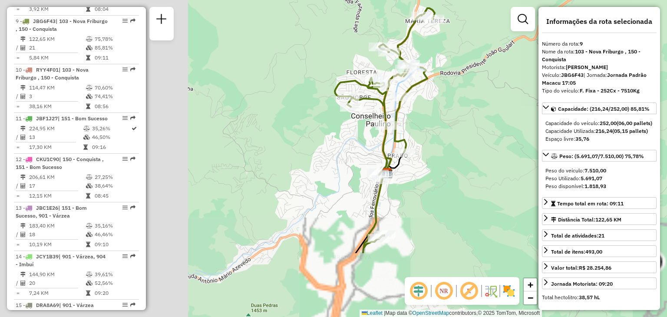
drag, startPoint x: 361, startPoint y: 149, endPoint x: 527, endPoint y: 73, distance: 182.7
click at [547, 56] on hb-router-mapa "Informações da Sessão 1255613 - [DATE] Criação: [DATE] 21:29 Depósito: CDI Maca…" at bounding box center [333, 158] width 667 height 317
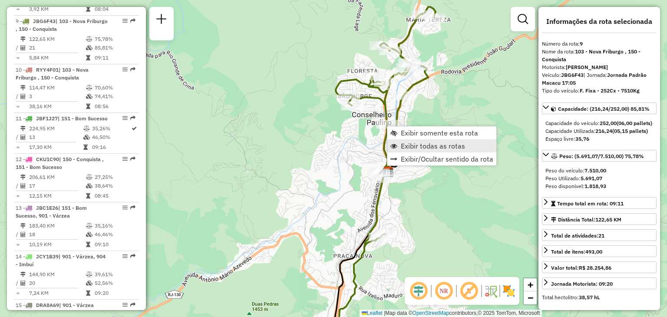
click at [395, 145] on span "Exibir todas as rotas" at bounding box center [394, 145] width 7 height 7
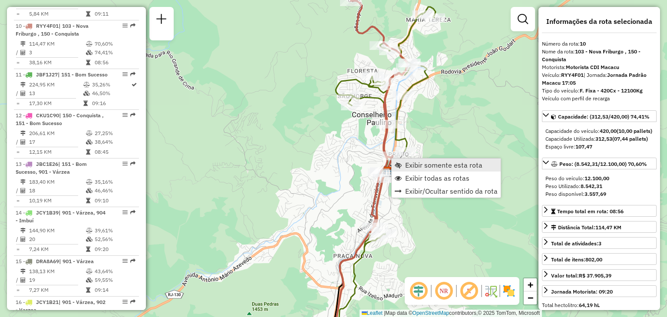
scroll to position [773, 0]
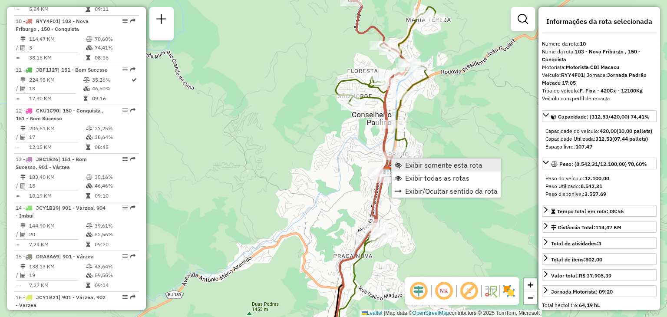
click at [405, 166] on span "Exibir somente esta rota" at bounding box center [443, 165] width 77 height 7
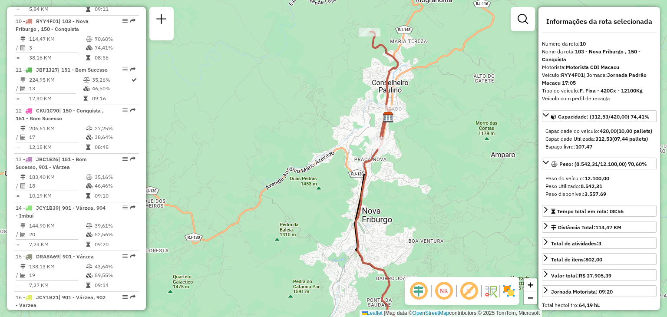
drag, startPoint x: 379, startPoint y: 37, endPoint x: 377, endPoint y: 93, distance: 56.5
click at [377, 93] on div "Janela de atendimento Grade de atendimento Capacidade Transportadoras Veículos …" at bounding box center [333, 158] width 667 height 317
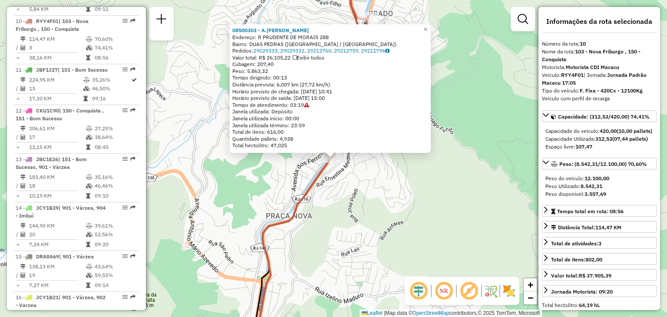
click at [469, 71] on div "08500303 - A.[PERSON_NAME] P Endereço: R PRUDENTE DE MORAIS 288 Bairro: [GEOGRA…" at bounding box center [333, 158] width 667 height 317
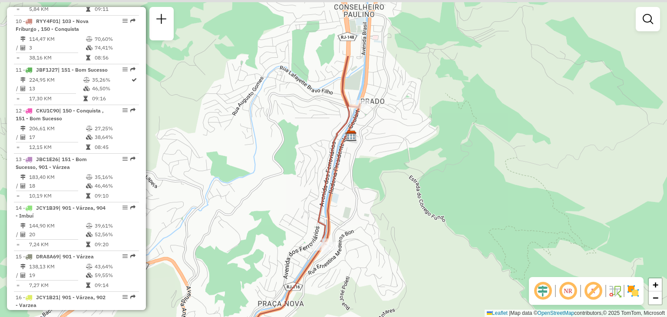
drag, startPoint x: 464, startPoint y: 55, endPoint x: 388, endPoint y: 142, distance: 115.7
click at [454, 150] on div "Janela de atendimento Grade de atendimento Capacidade Transportadoras Veículos …" at bounding box center [333, 158] width 667 height 317
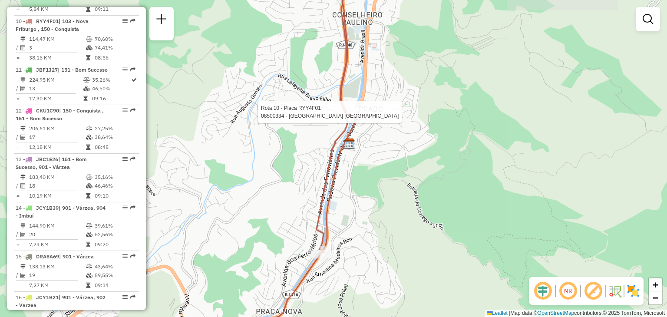
select select "*********"
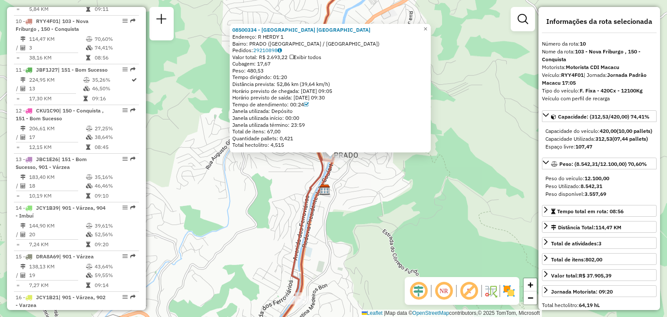
click at [196, 80] on div "08500334 - MAGIW DE [GEOGRAPHIC_DATA] [GEOGRAPHIC_DATA] Endereço: R HERDY 1 Bai…" at bounding box center [333, 158] width 667 height 317
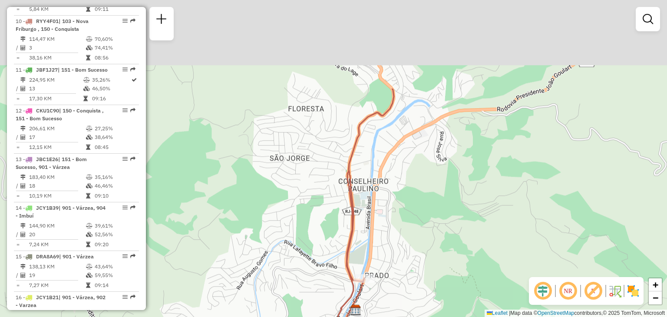
drag, startPoint x: 348, startPoint y: 89, endPoint x: 352, endPoint y: 195, distance: 106.1
click at [386, 238] on div "Janela de atendimento Grade de atendimento Capacidade Transportadoras Veículos …" at bounding box center [333, 158] width 667 height 317
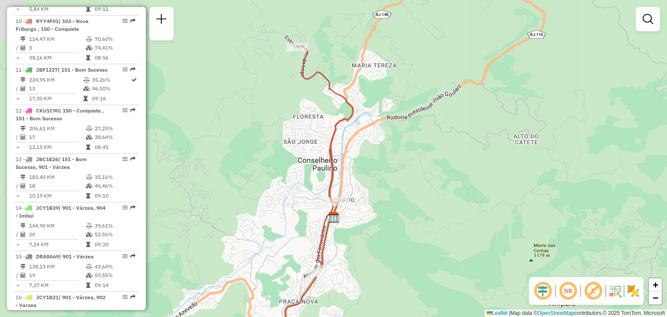
click at [300, 40] on div "Rota 10 - Placa RYY4F01 08503949 - [PERSON_NAME] de atendimento Grade de atendi…" at bounding box center [333, 158] width 667 height 317
select select "*********"
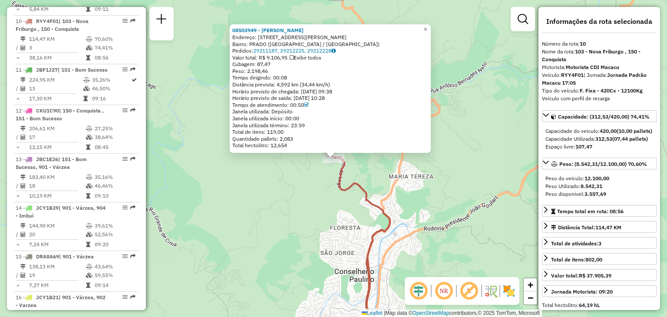
click at [365, 198] on icon at bounding box center [362, 253] width 56 height 191
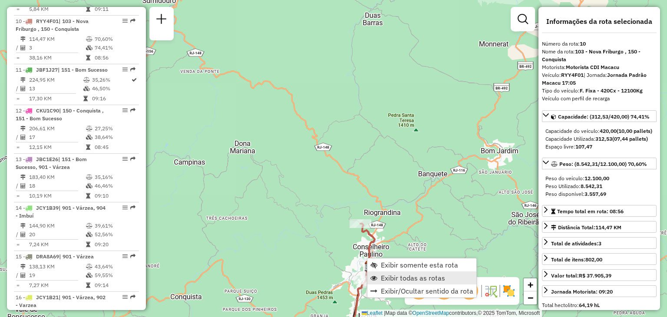
click at [376, 274] on link "Exibir todas as rotas" at bounding box center [422, 278] width 109 height 13
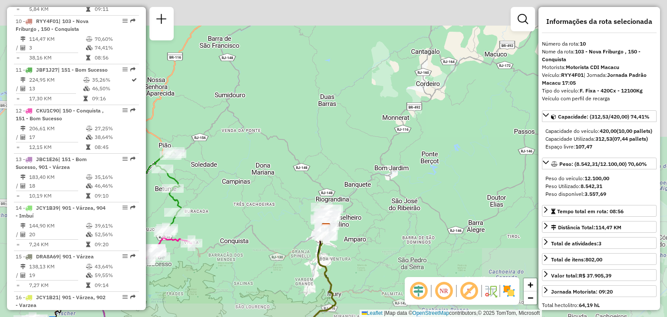
drag, startPoint x: 215, startPoint y: 275, endPoint x: 411, endPoint y: 66, distance: 286.1
click at [410, 67] on div "Janela de atendimento Grade de atendimento Capacidade Transportadoras Veículos …" at bounding box center [333, 158] width 667 height 317
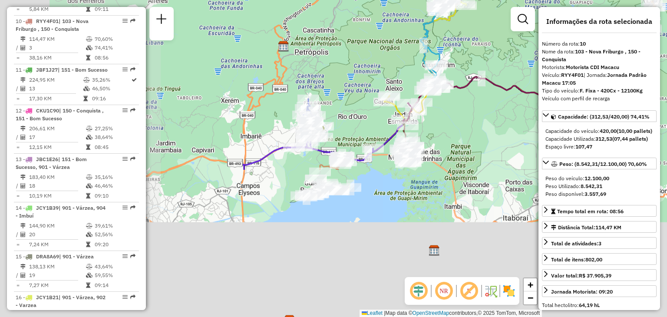
drag, startPoint x: 514, startPoint y: 55, endPoint x: 500, endPoint y: 83, distance: 31.5
click at [521, 47] on div "Janela de atendimento Grade de atendimento Capacidade Transportadoras Veículos …" at bounding box center [333, 158] width 667 height 317
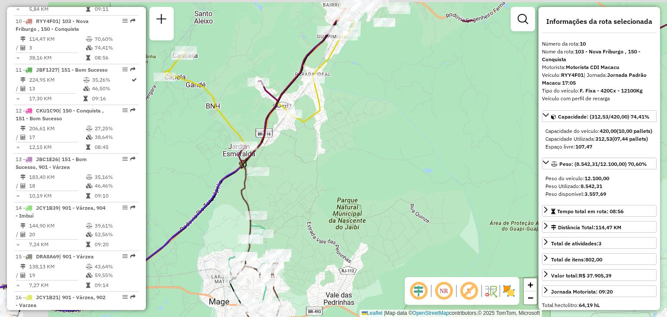
drag, startPoint x: 384, startPoint y: 145, endPoint x: 441, endPoint y: 206, distance: 84.2
click at [442, 205] on div "Janela de atendimento Grade de atendimento Capacidade Transportadoras Veículos …" at bounding box center [333, 158] width 667 height 317
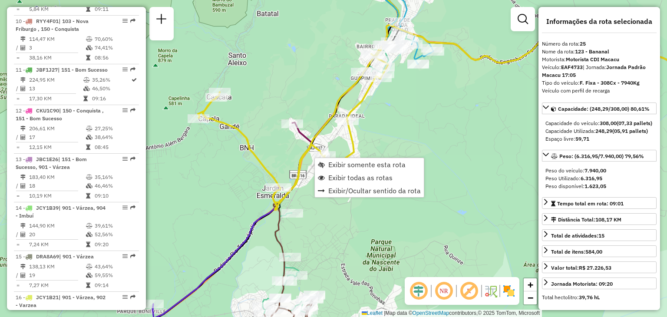
scroll to position [1286, 0]
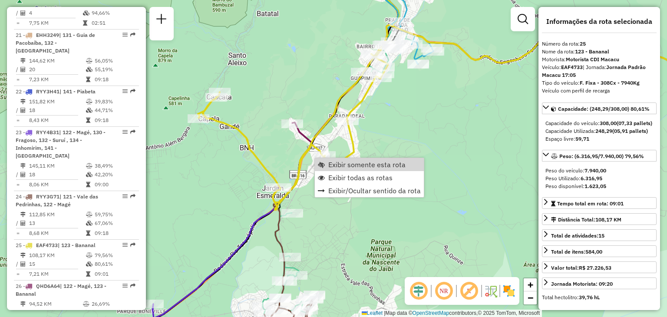
click at [474, 143] on div "Rota 25 - Placa EAF4733 91027810 - ADENIRA ANESIA FERRE Rota 26 - Placa QHD6A64…" at bounding box center [333, 158] width 667 height 317
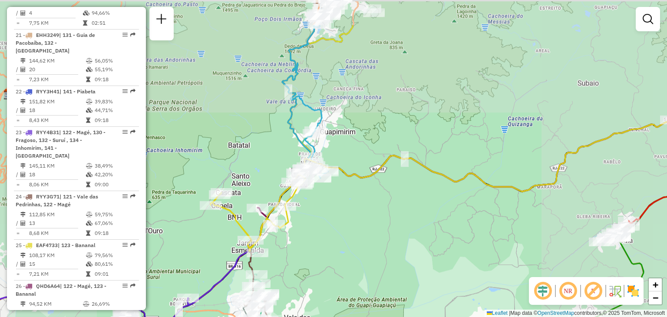
drag, startPoint x: 271, startPoint y: 109, endPoint x: 273, endPoint y: 232, distance: 123.0
click at [273, 232] on div "Janela de atendimento Grade de atendimento Capacidade Transportadoras Veículos …" at bounding box center [333, 158] width 667 height 317
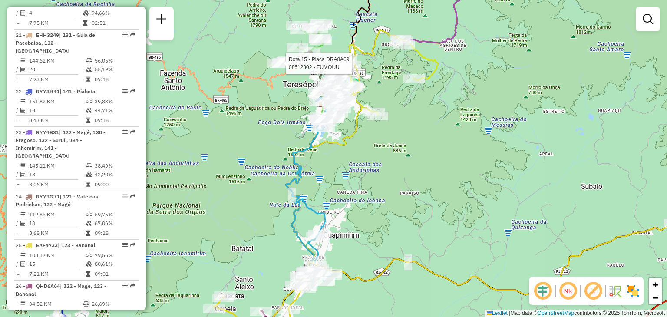
select select "*********"
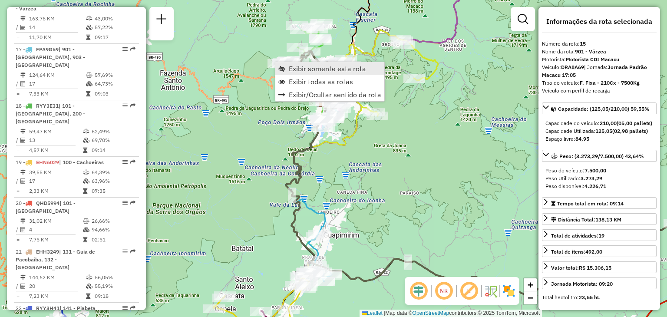
click at [294, 72] on span "Exibir somente esta rota" at bounding box center [327, 68] width 77 height 7
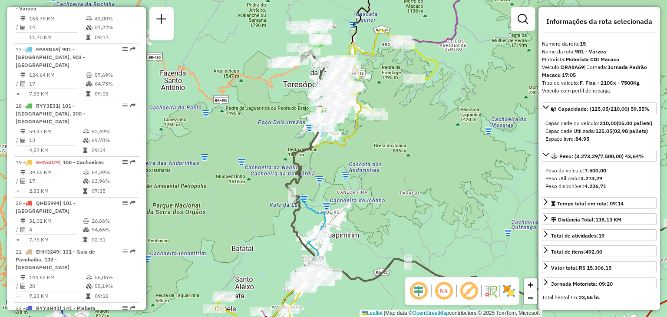
scroll to position [1016, 0]
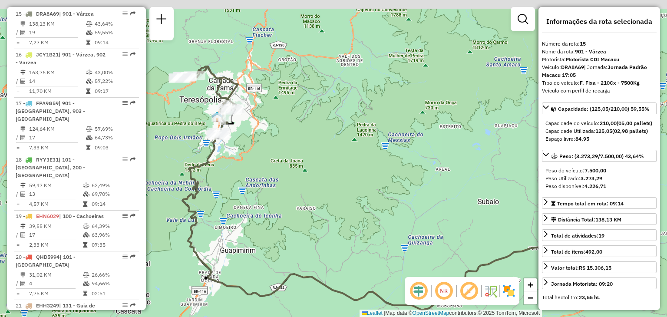
drag, startPoint x: 242, startPoint y: 114, endPoint x: 262, endPoint y: 123, distance: 22.0
click at [260, 124] on div "Janela de atendimento Grade de atendimento Capacidade Transportadoras Veículos …" at bounding box center [333, 158] width 667 height 317
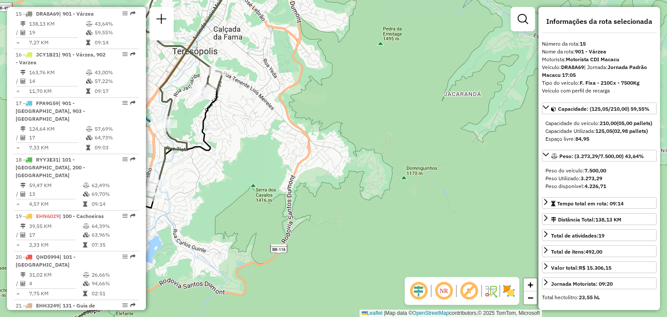
drag, startPoint x: 209, startPoint y: 126, endPoint x: 310, endPoint y: 146, distance: 103.0
click at [310, 146] on div "Janela de atendimento Grade de atendimento Capacidade Transportadoras Veículos …" at bounding box center [333, 158] width 667 height 317
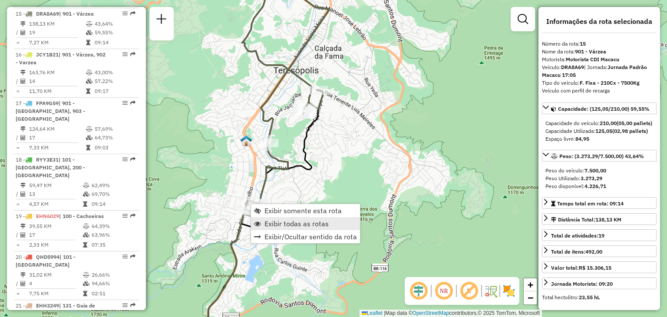
click at [273, 220] on span "Exibir todas as rotas" at bounding box center [297, 223] width 64 height 7
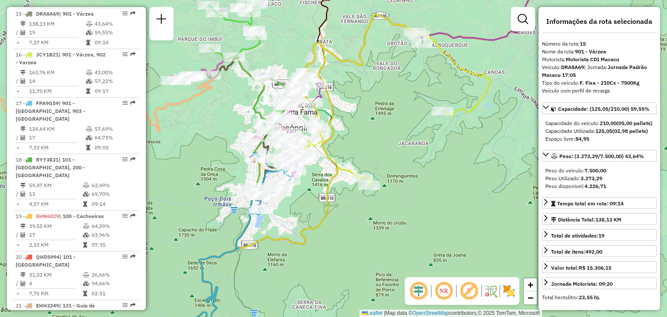
drag, startPoint x: 274, startPoint y: 273, endPoint x: 462, endPoint y: 118, distance: 244.4
click at [458, 122] on div "Janela de atendimento Grade de atendimento Capacidade Transportadoras Veículos …" at bounding box center [333, 158] width 667 height 317
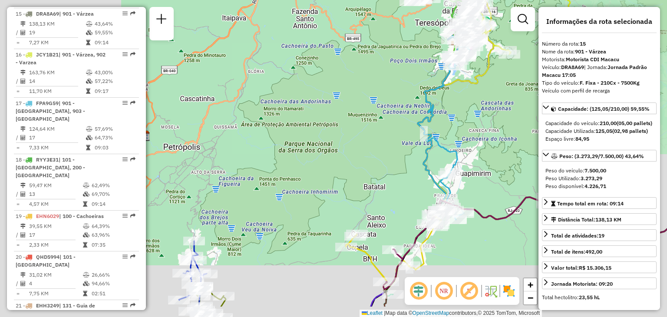
drag, startPoint x: 312, startPoint y: 245, endPoint x: 419, endPoint y: 127, distance: 159.6
click at [412, 129] on div "Janela de atendimento Grade de atendimento Capacidade Transportadoras Veículos …" at bounding box center [333, 158] width 667 height 317
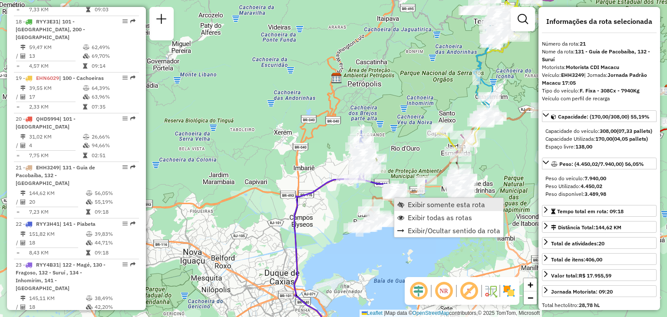
click at [405, 202] on link "Exibir somente esta rota" at bounding box center [448, 204] width 109 height 13
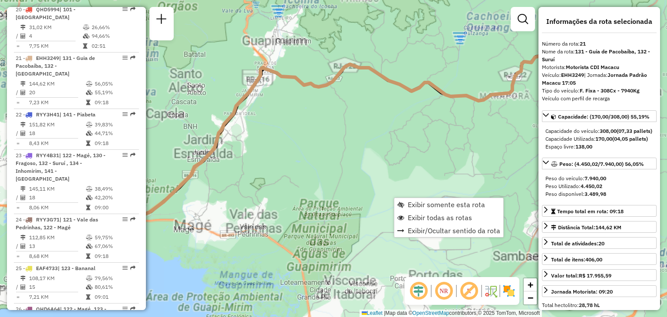
scroll to position [1286, 0]
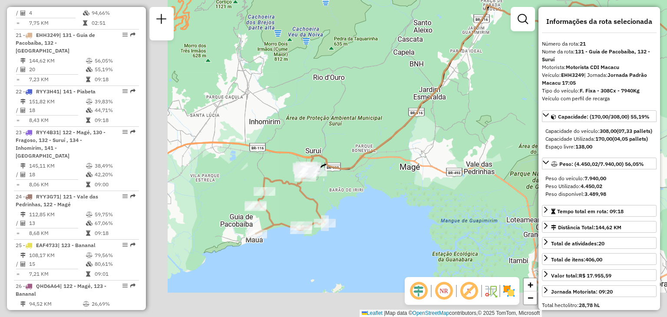
drag, startPoint x: 228, startPoint y: 216, endPoint x: 474, endPoint y: 155, distance: 254.2
click at [499, 136] on div "Janela de atendimento Grade de atendimento Capacidade Transportadoras Veículos …" at bounding box center [333, 158] width 667 height 317
